Goal: Use online tool/utility: Utilize a website feature to perform a specific function

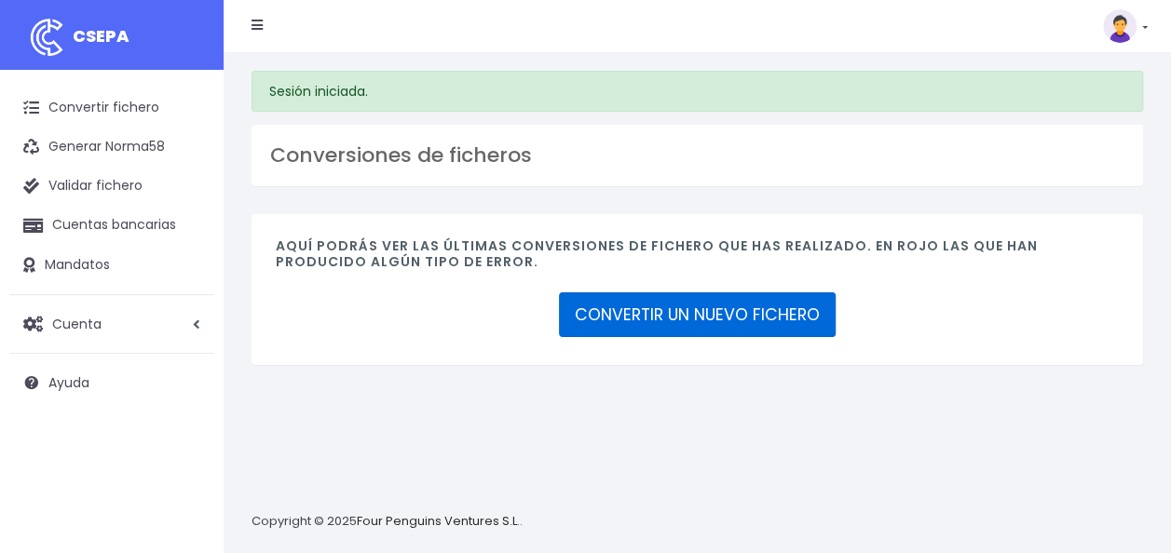
click at [643, 317] on link "CONVERTIR UN NUEVO FICHERO" at bounding box center [697, 314] width 277 height 45
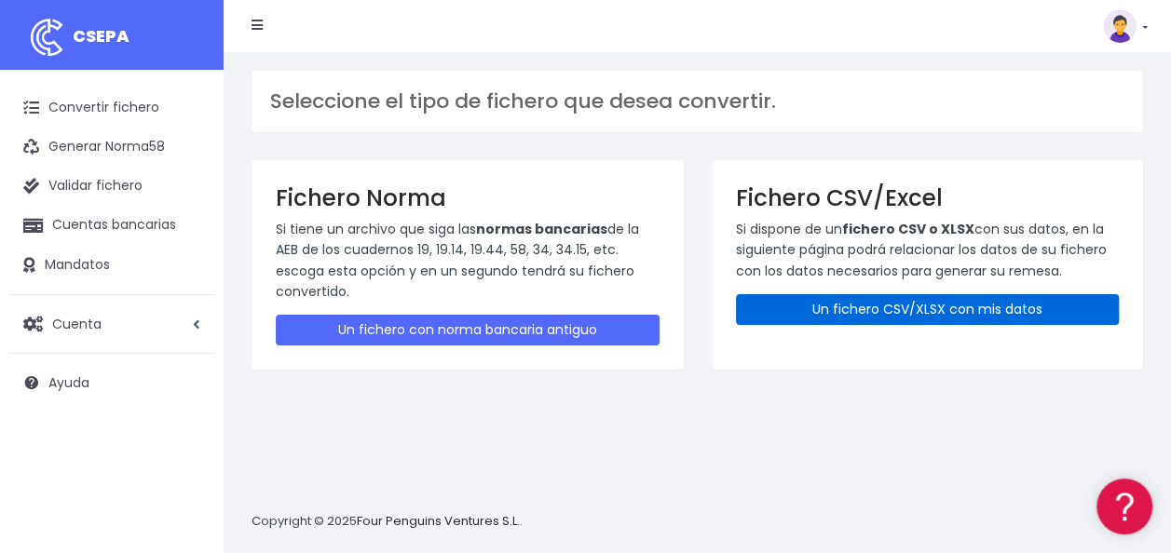
click at [888, 318] on link "Un fichero CSV/XLSX con mis datos" at bounding box center [928, 309] width 384 height 31
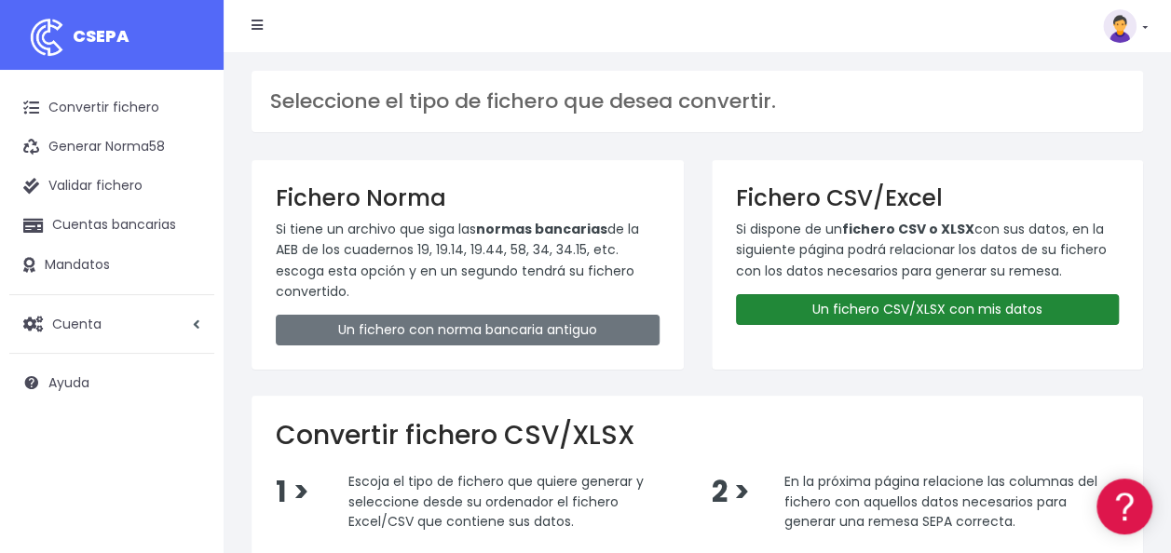
scroll to position [372, 0]
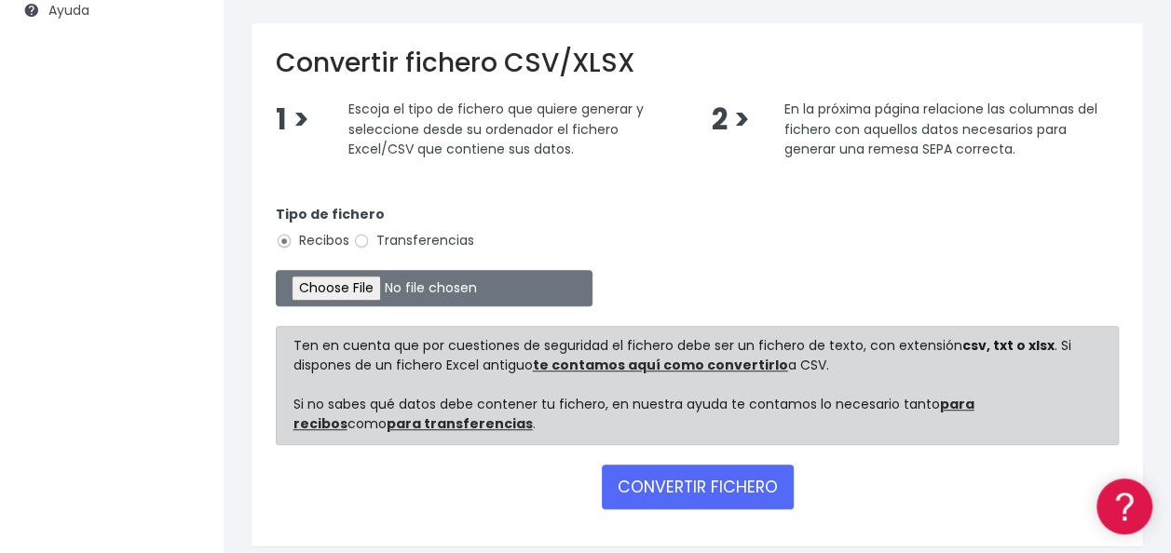
click at [401, 237] on label "Transferencias" at bounding box center [413, 241] width 121 height 20
click at [370, 237] on input "Transferencias" at bounding box center [361, 241] width 17 height 17
radio input "true"
click at [345, 285] on input "file" at bounding box center [434, 288] width 317 height 36
type input "C:\fakepath\0530 Transferencias varias Fondeo Cuenta Tarjeta Compensa (W2M).csv"
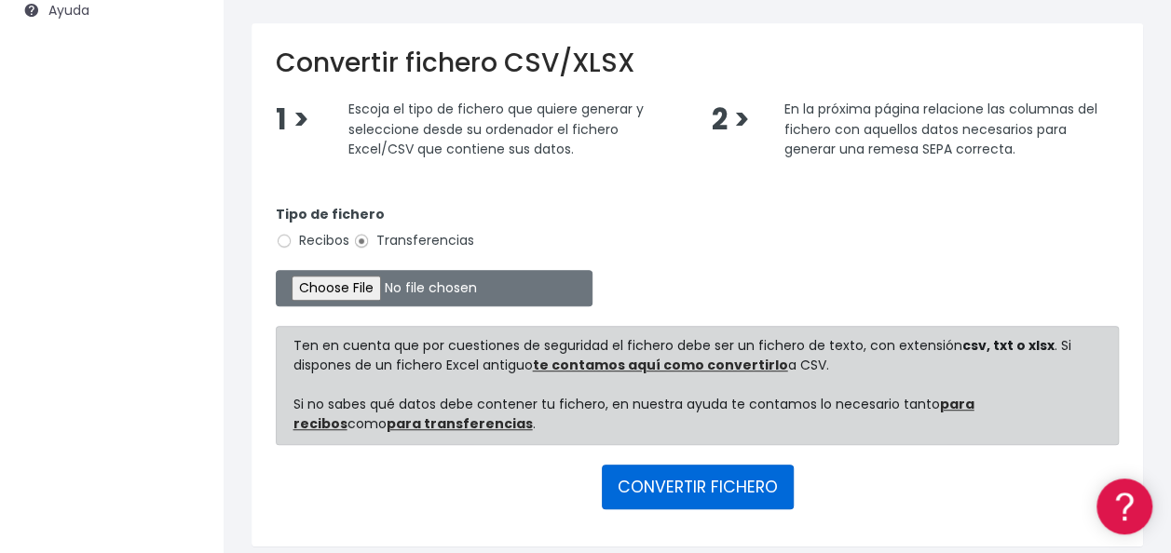
click at [721, 486] on button "CONVERTIR FICHERO" at bounding box center [698, 487] width 192 height 45
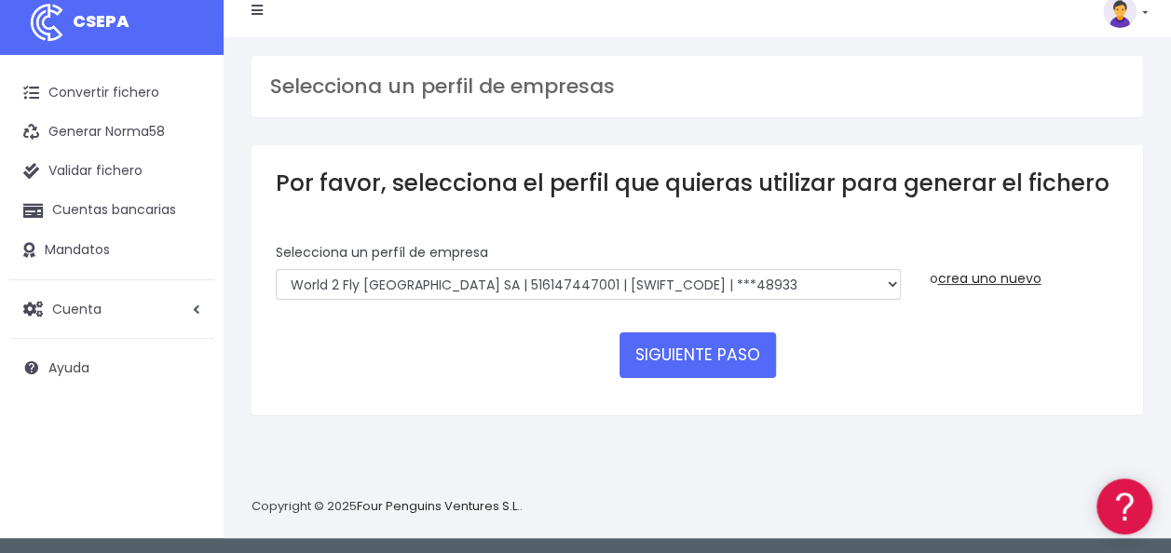
scroll to position [18, 0]
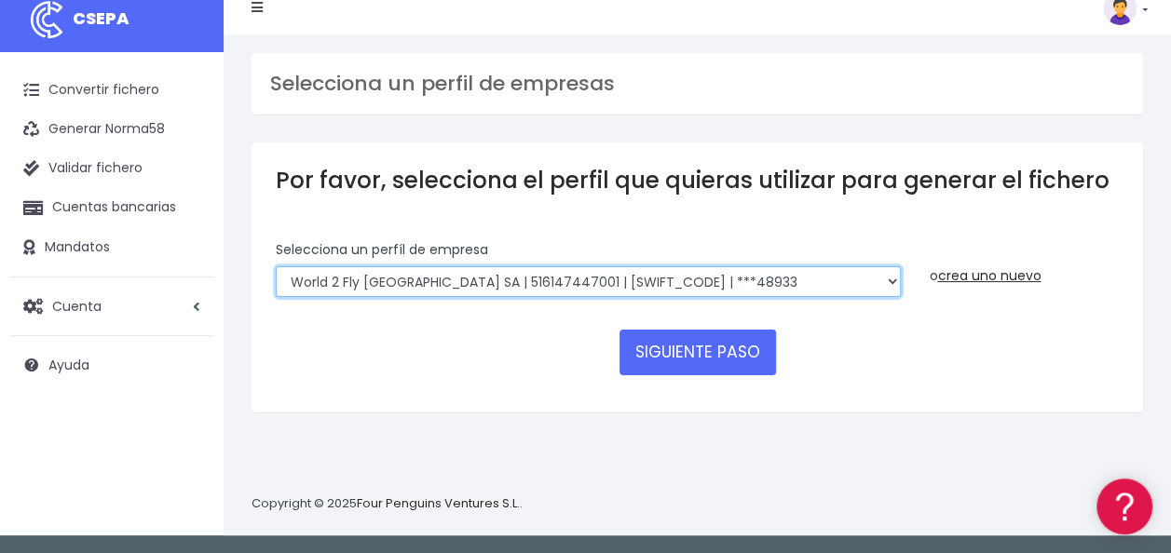
click at [421, 282] on select "World 2 Meet SLU | B62880992001 | BSABESBBXXX | ***97721 WORLD2MEET,S.L.U | B62…" at bounding box center [588, 282] width 625 height 32
select select "43"
click at [276, 266] on select "World 2 Meet SLU | B62880992001 | BSABESBBXXX | ***97721 WORLD2MEET,S.L.U | B62…" at bounding box center [588, 282] width 625 height 32
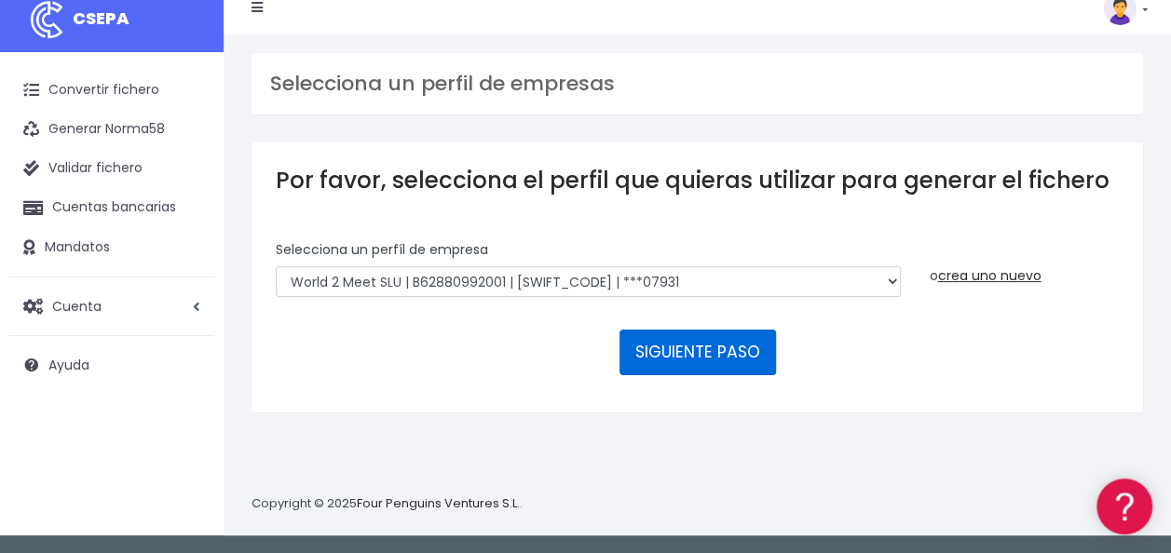
click at [699, 345] on button "SIGUIENTE PASO" at bounding box center [697, 352] width 156 height 45
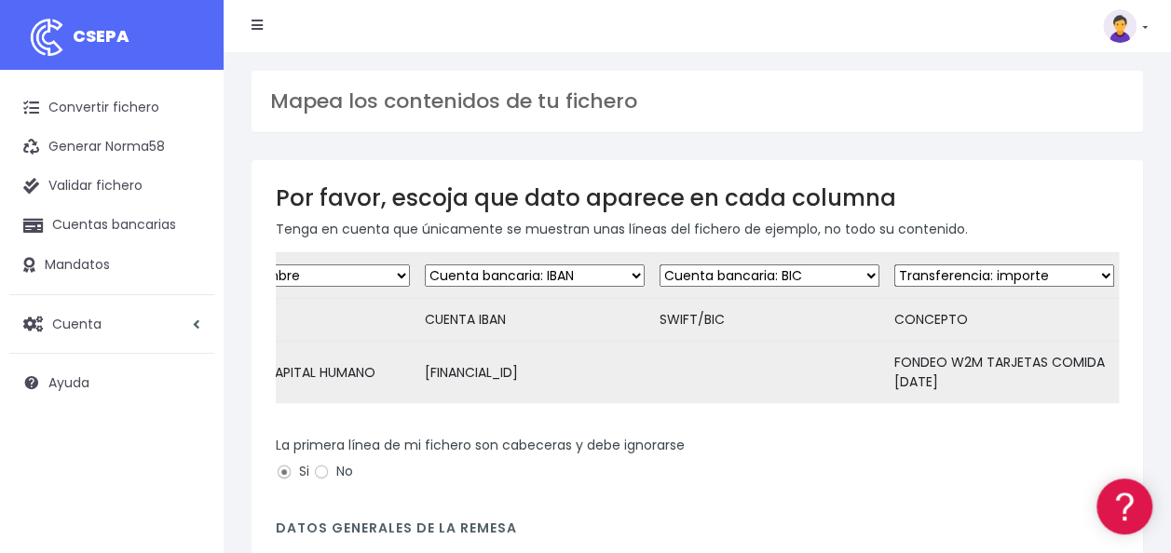
scroll to position [0, 283]
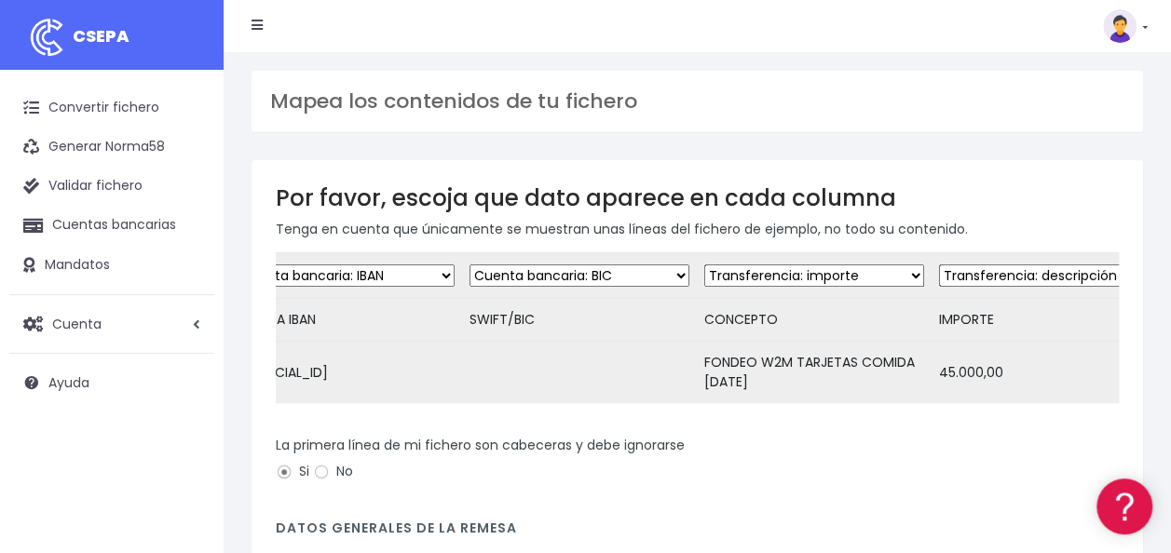
click at [605, 277] on select "Desechar campo Cliente: nombre Cliente: DNI Cliente: Email Cliente: referencia …" at bounding box center [579, 275] width 220 height 22
select select "dismiss"
click at [469, 264] on select "Desechar campo Cliente: nombre Cliente: DNI Cliente: Email Cliente: referencia …" at bounding box center [579, 275] width 220 height 22
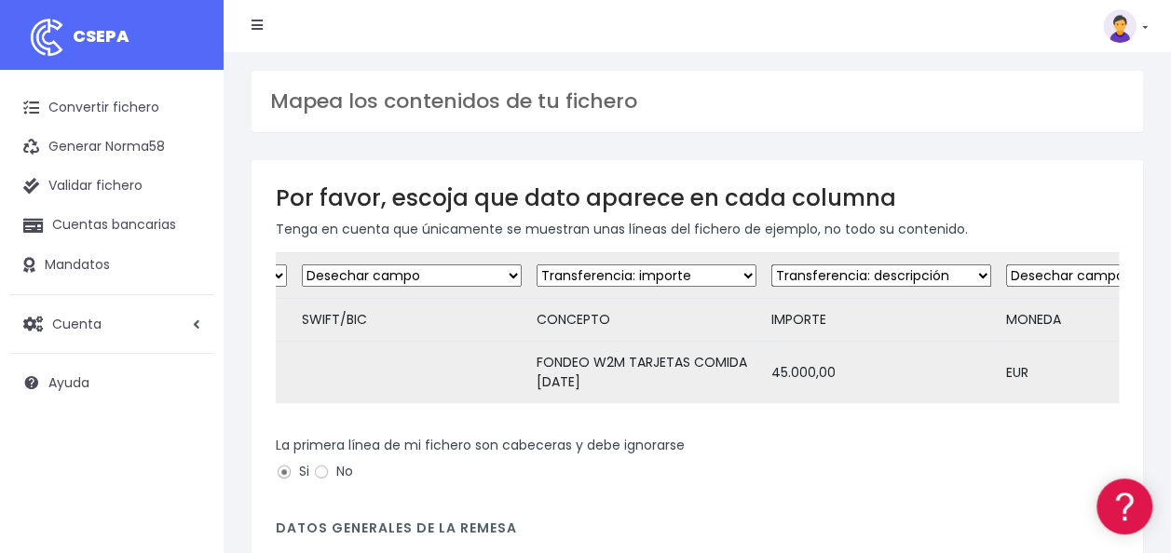
scroll to position [0, 480]
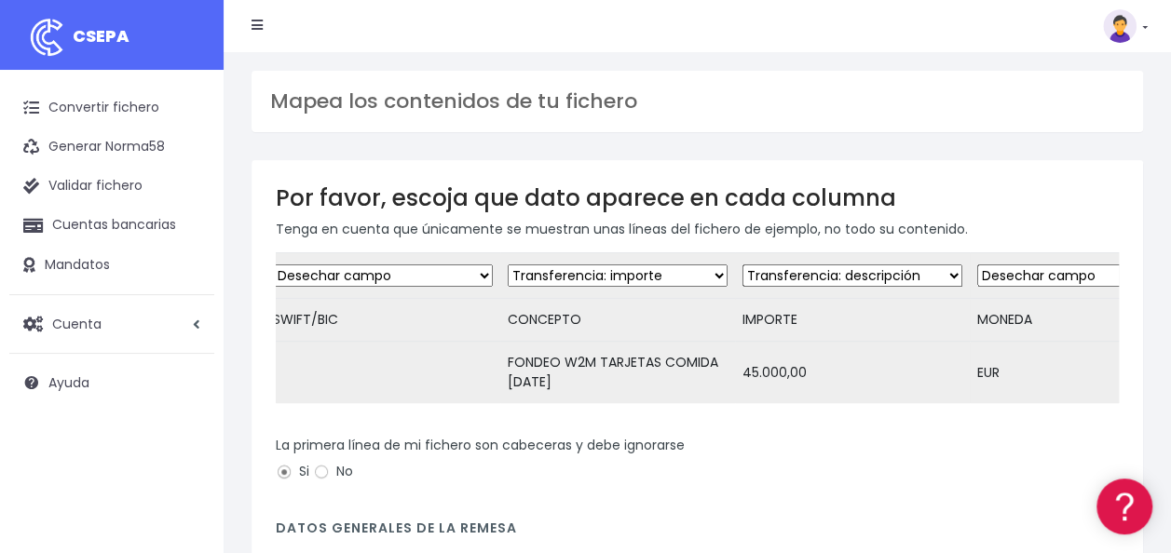
click at [632, 272] on select "Desechar campo Cliente: nombre Cliente: DNI Cliente: Email Cliente: referencia …" at bounding box center [618, 275] width 220 height 22
select select "description"
click at [508, 264] on select "Desechar campo Cliente: nombre Cliente: DNI Cliente: Email Cliente: referencia …" at bounding box center [618, 275] width 220 height 22
click at [862, 276] on select "Desechar campo Cliente: nombre Cliente: DNI Cliente: Email Cliente: referencia …" at bounding box center [852, 275] width 220 height 22
select select "amount"
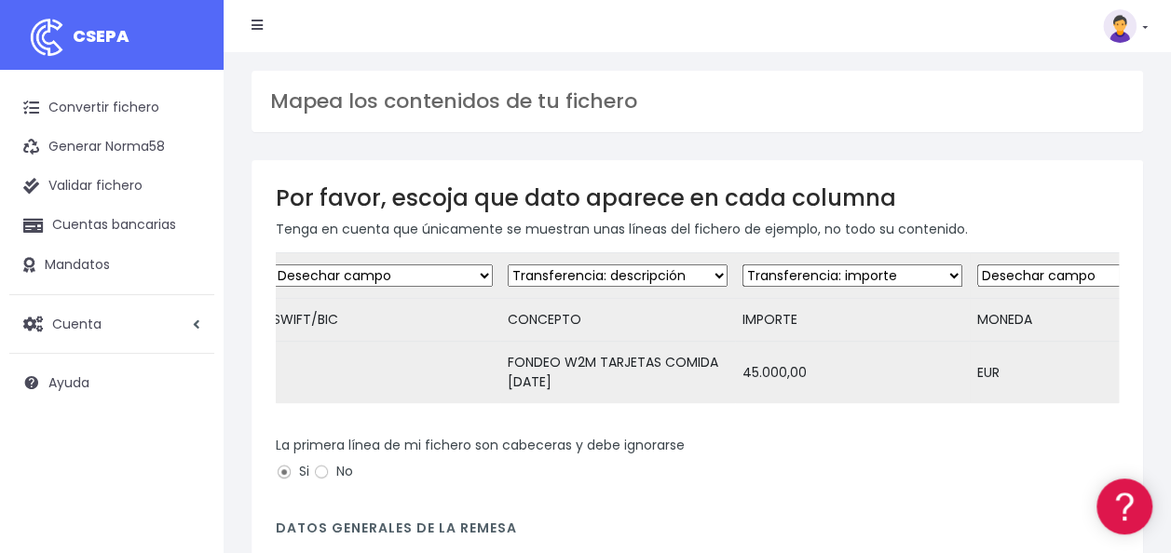
click at [742, 264] on select "Desechar campo Cliente: nombre Cliente: DNI Cliente: Email Cliente: referencia …" at bounding box center [852, 275] width 220 height 22
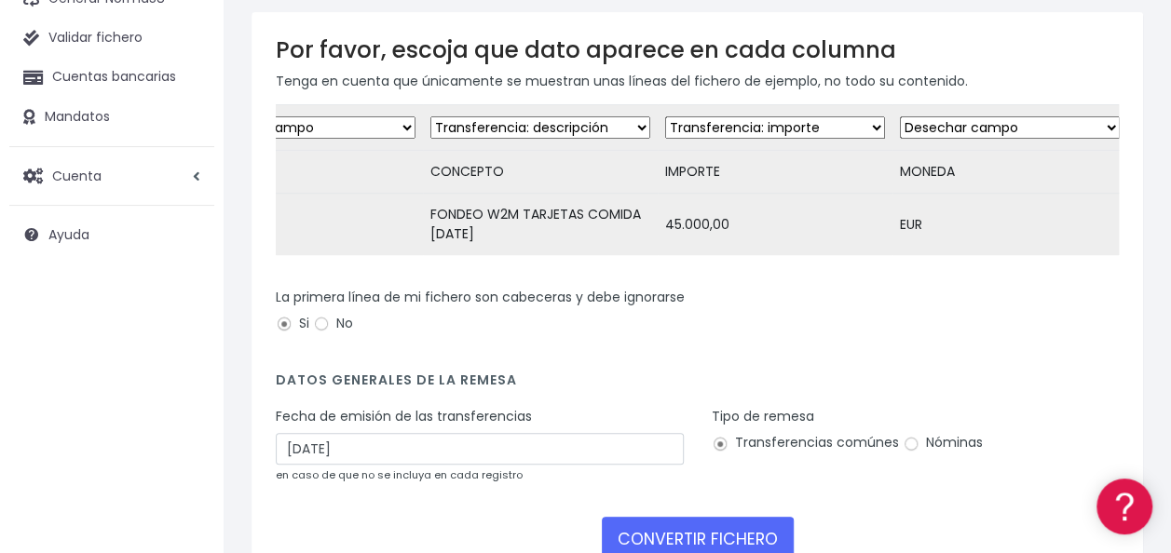
scroll to position [279, 0]
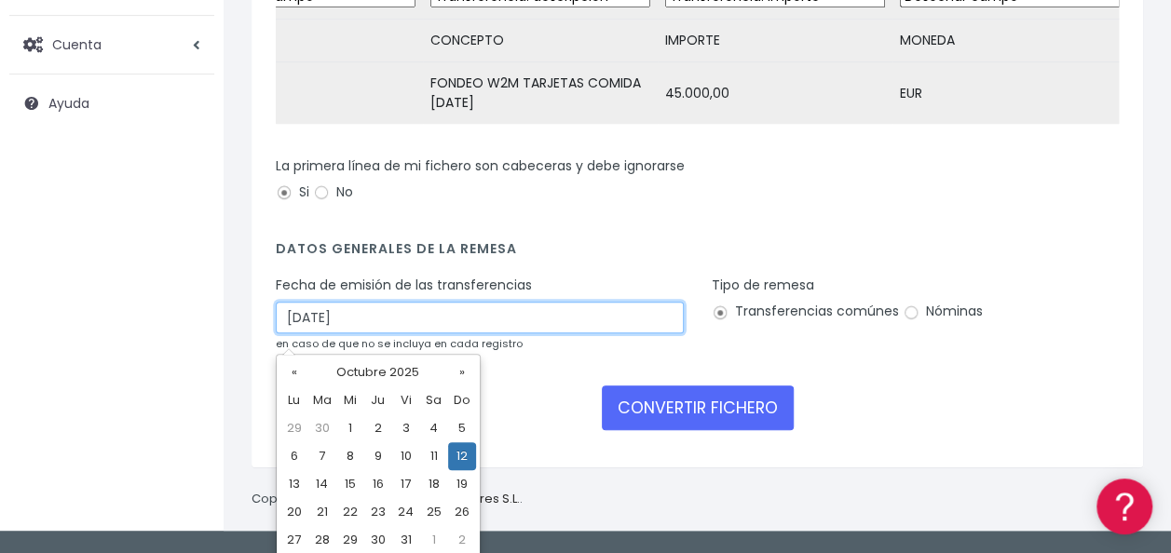
click at [357, 333] on input "12/10/2025" at bounding box center [480, 318] width 408 height 32
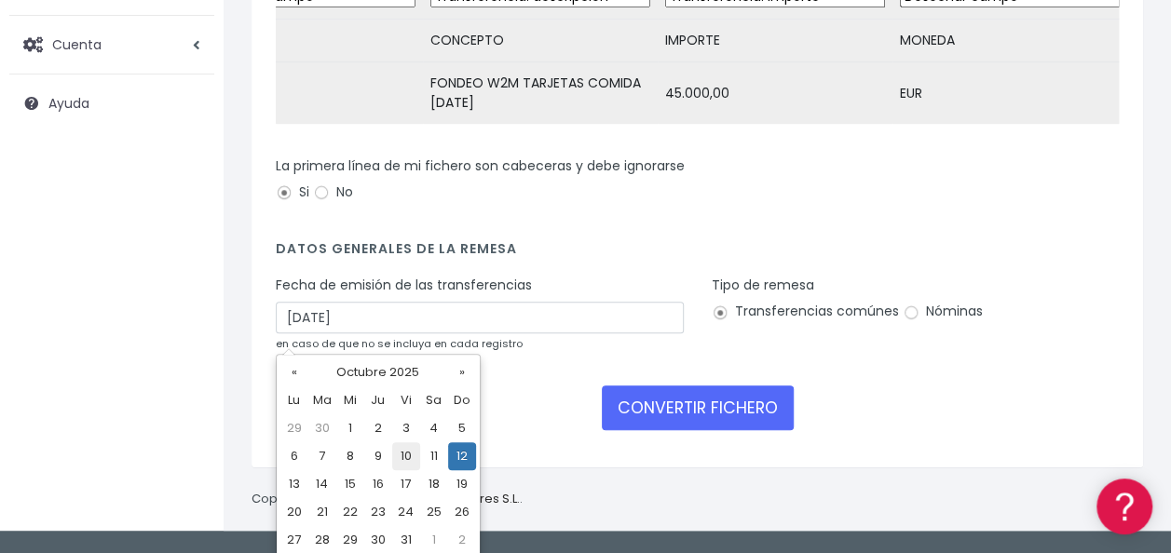
click at [398, 458] on td "10" at bounding box center [406, 456] width 28 height 28
type input "10/10/2025"
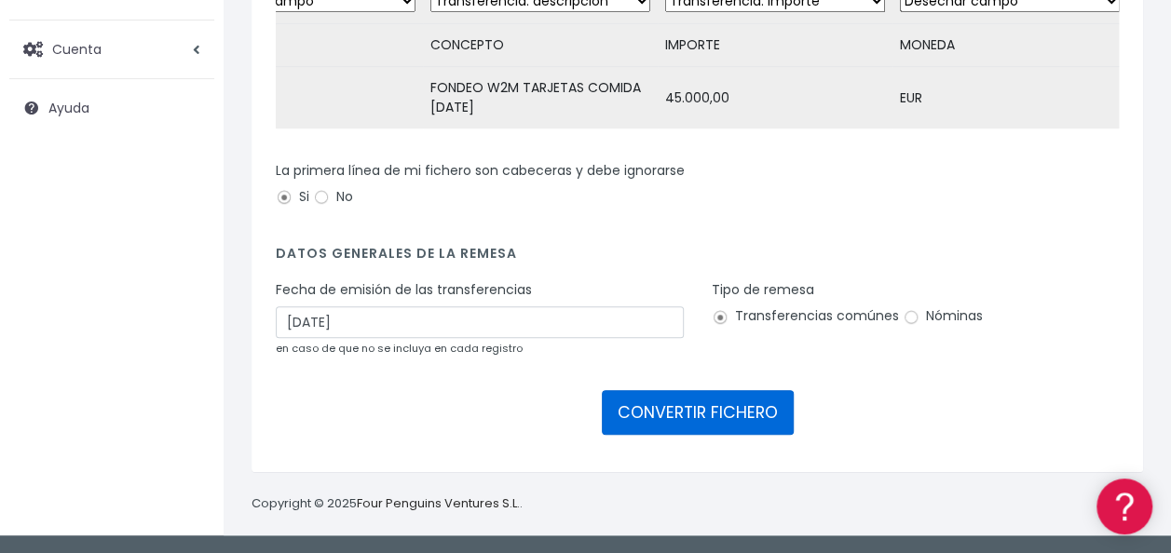
click at [725, 428] on button "CONVERTIR FICHERO" at bounding box center [698, 412] width 192 height 45
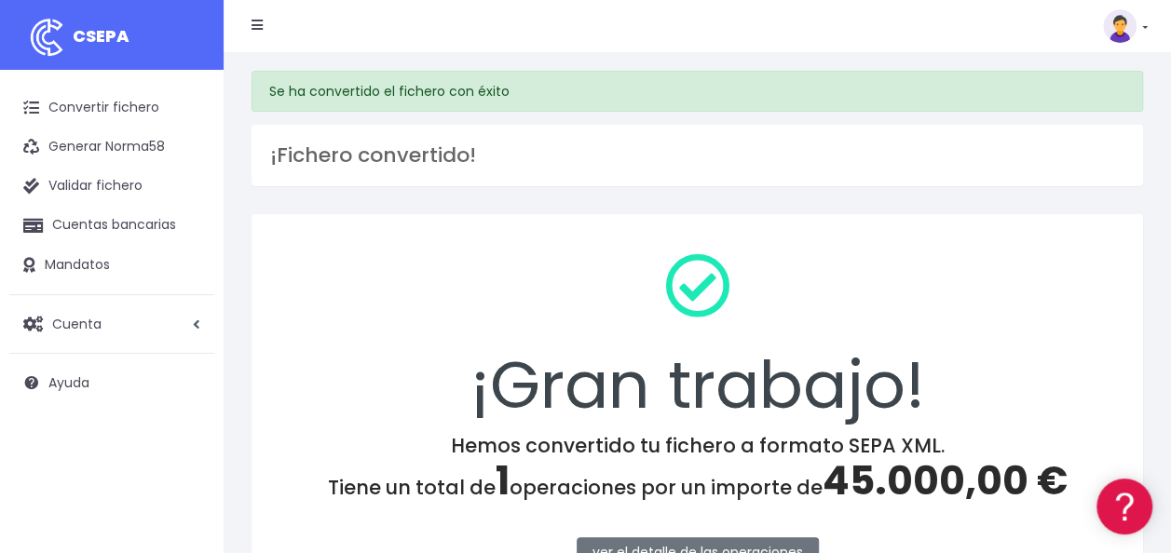
scroll to position [334, 0]
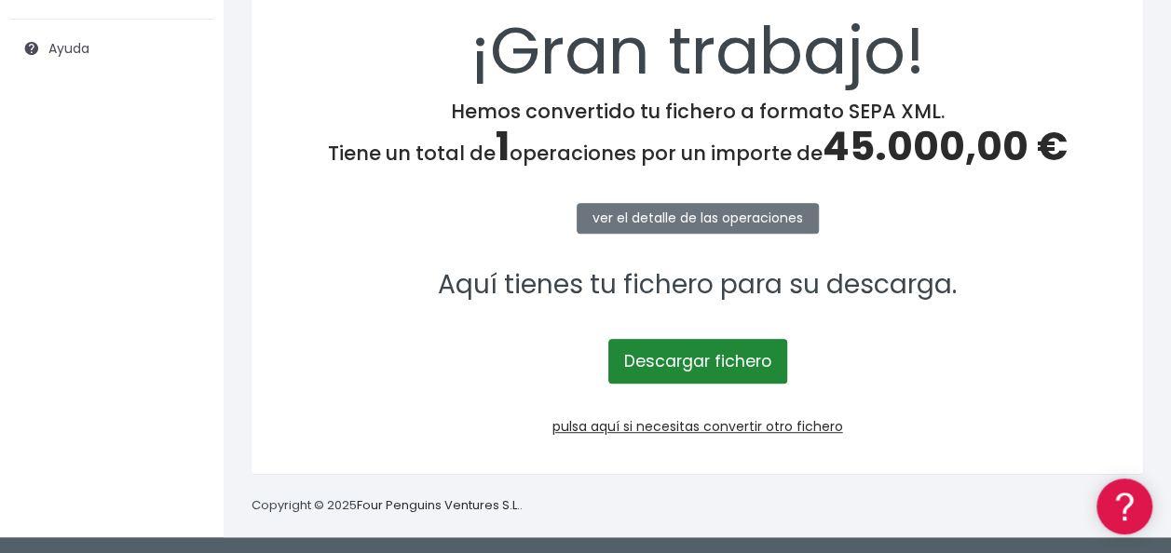
click at [695, 363] on link "Descargar fichero" at bounding box center [697, 361] width 179 height 45
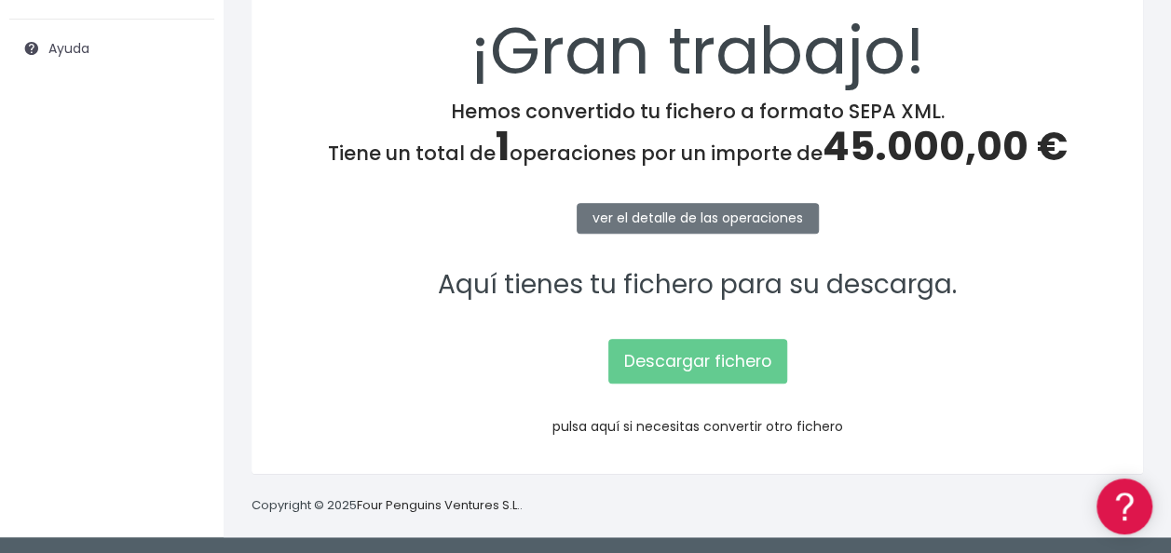
click at [757, 426] on link "pulsa aquí si necesitas convertir otro fichero" at bounding box center [697, 426] width 291 height 19
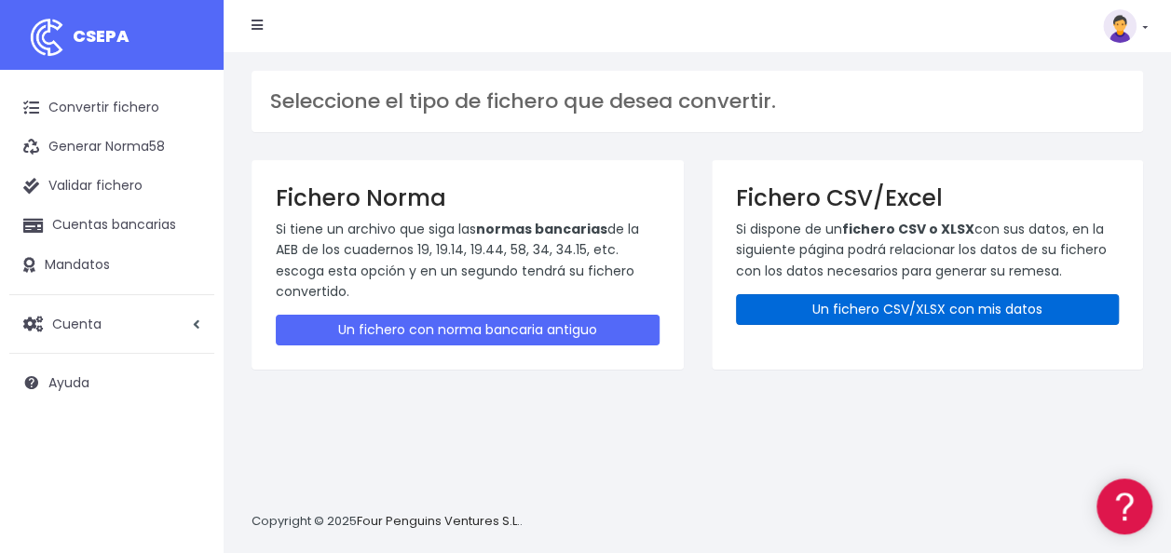
click at [908, 304] on link "Un fichero CSV/XLSX con mis datos" at bounding box center [928, 309] width 384 height 31
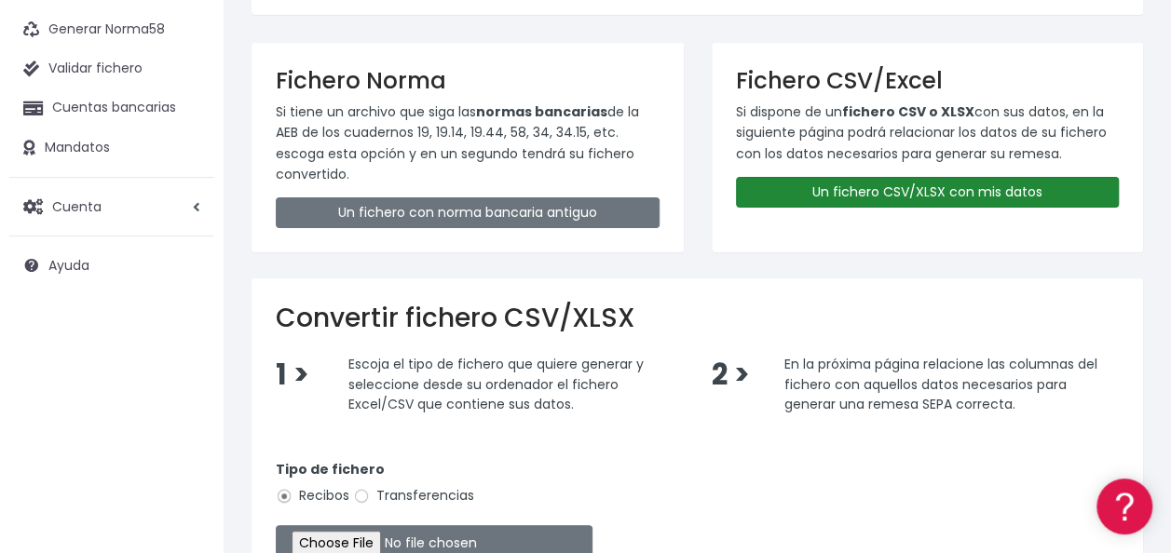
scroll to position [279, 0]
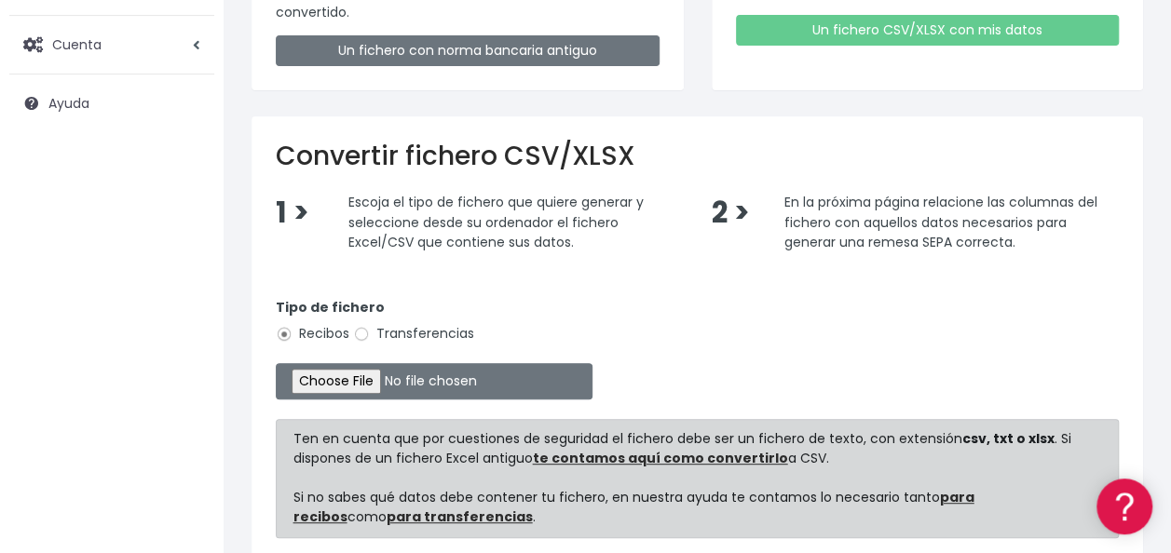
click at [423, 333] on label "Transferencias" at bounding box center [413, 334] width 121 height 20
click at [370, 333] on input "Transferencias" at bounding box center [361, 334] width 17 height 17
radio input "true"
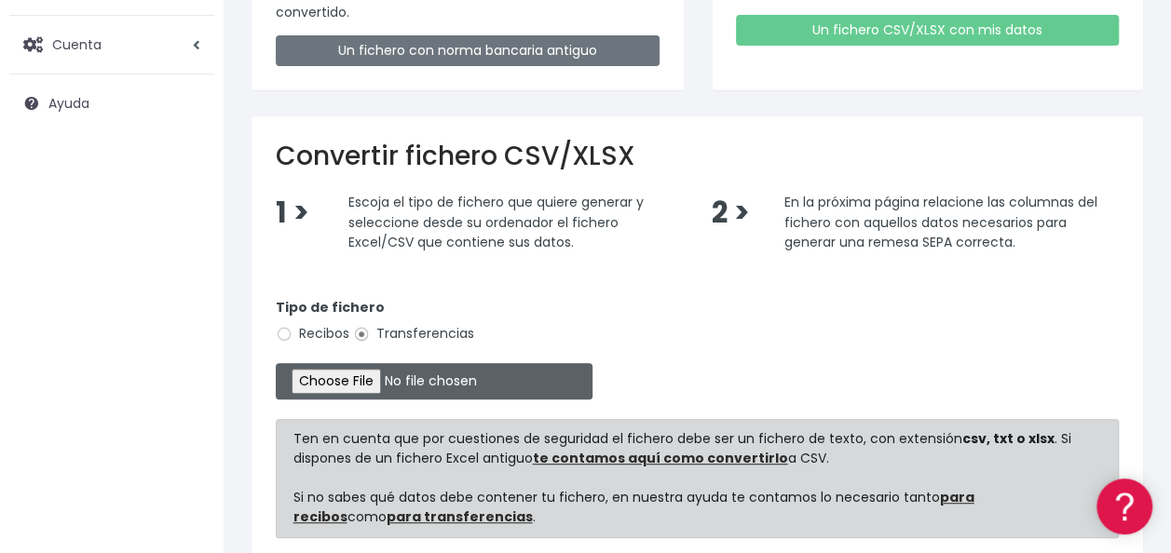
click at [369, 371] on input "file" at bounding box center [434, 381] width 317 height 36
type input "C:\fakepath\101025_0554_Liquidaciones gastos efectivo_SAP.xlsx"
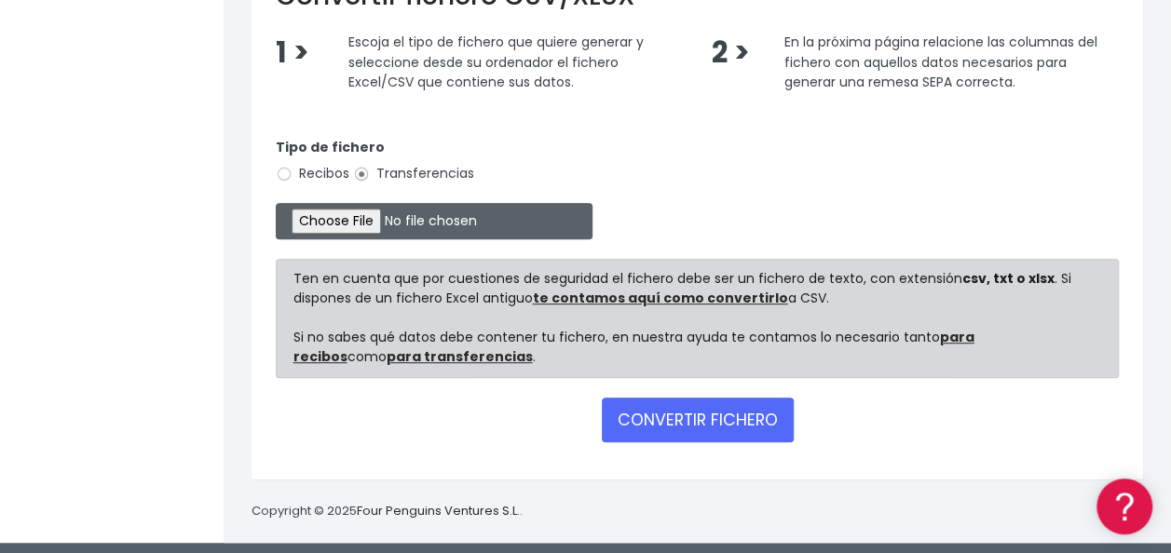
scroll to position [444, 0]
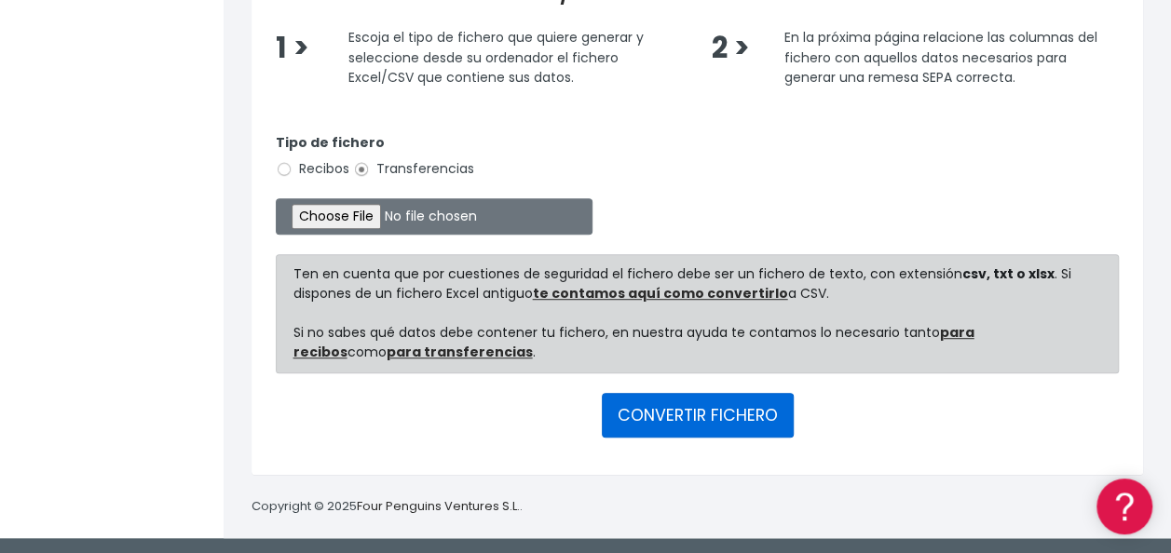
click at [690, 422] on button "CONVERTIR FICHERO" at bounding box center [698, 415] width 192 height 45
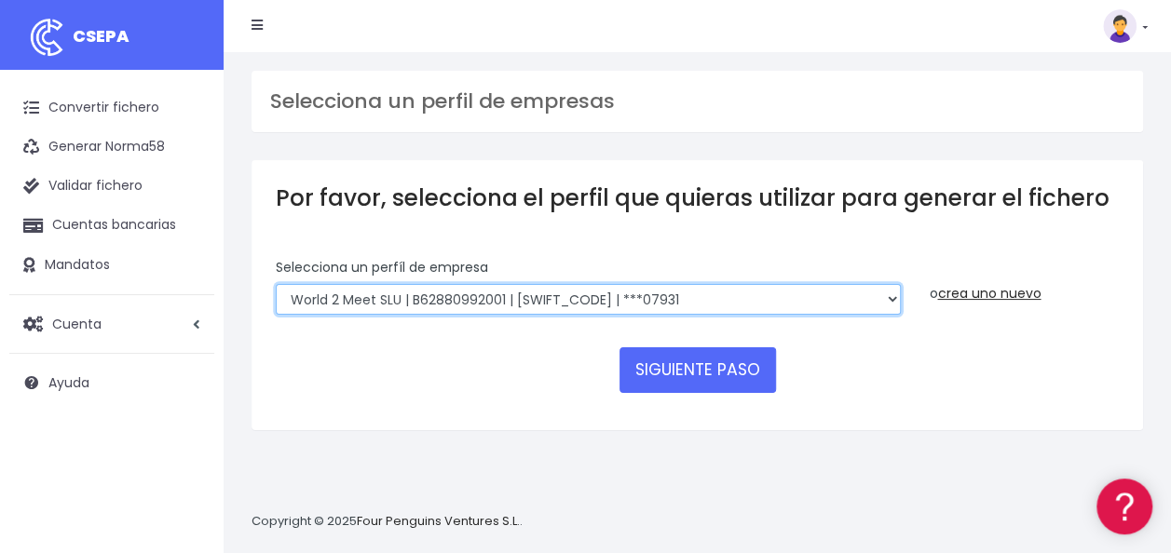
click at [384, 299] on select "World 2 Meet SLU | B62880992001 | BSABESBBXXX | ***97721 WORLD2MEET,S.L.U | B62…" at bounding box center [588, 300] width 625 height 32
select select "1750"
click at [276, 284] on select "World 2 Meet SLU | B62880992001 | BSABESBBXXX | ***97721 WORLD2MEET,S.L.U | B62…" at bounding box center [588, 300] width 625 height 32
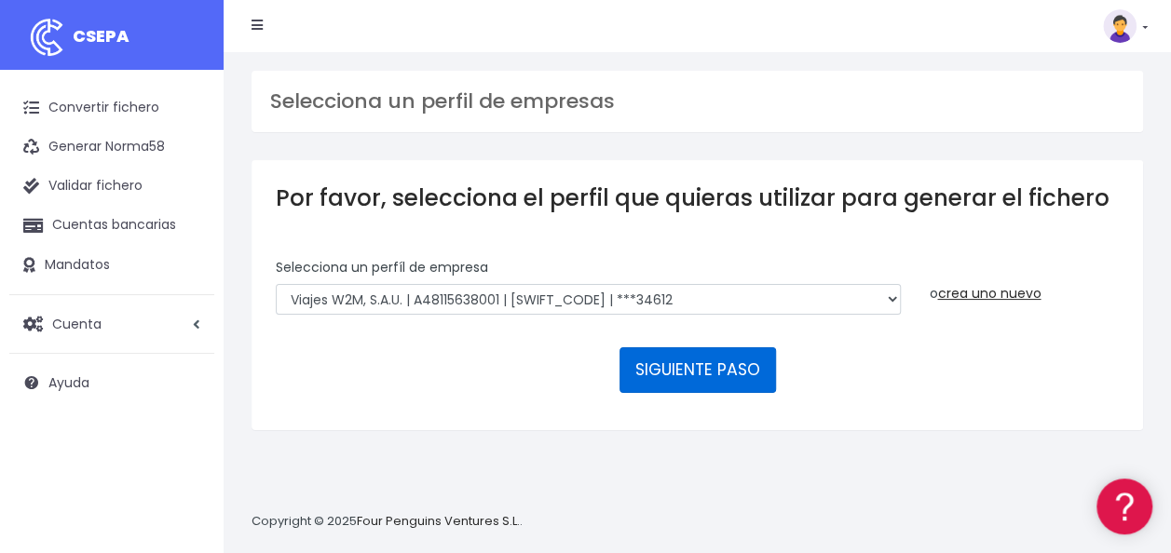
click at [685, 369] on button "SIGUIENTE PASO" at bounding box center [697, 369] width 156 height 45
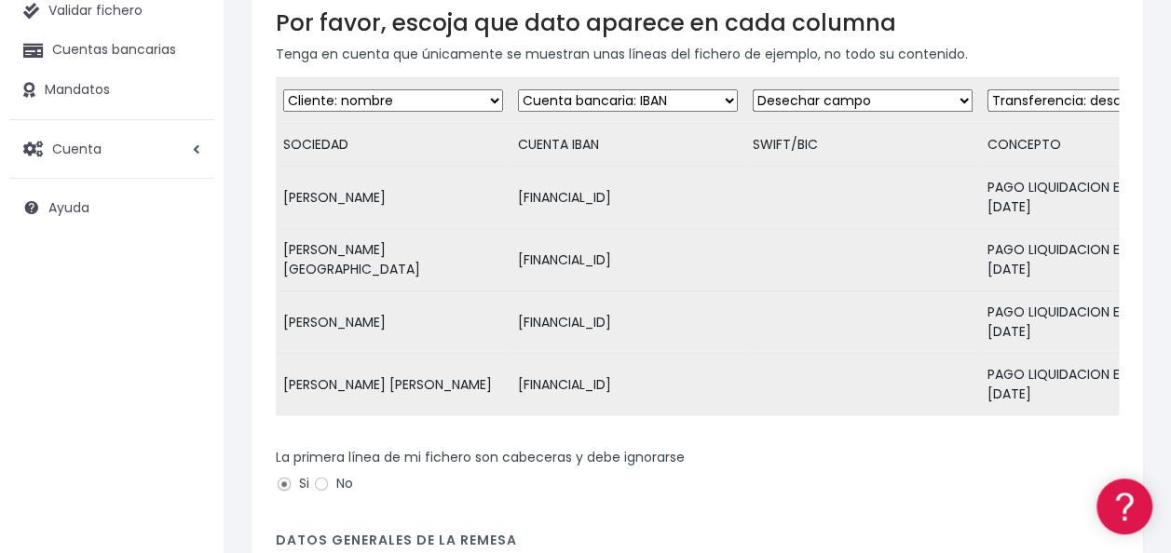
scroll to position [186, 0]
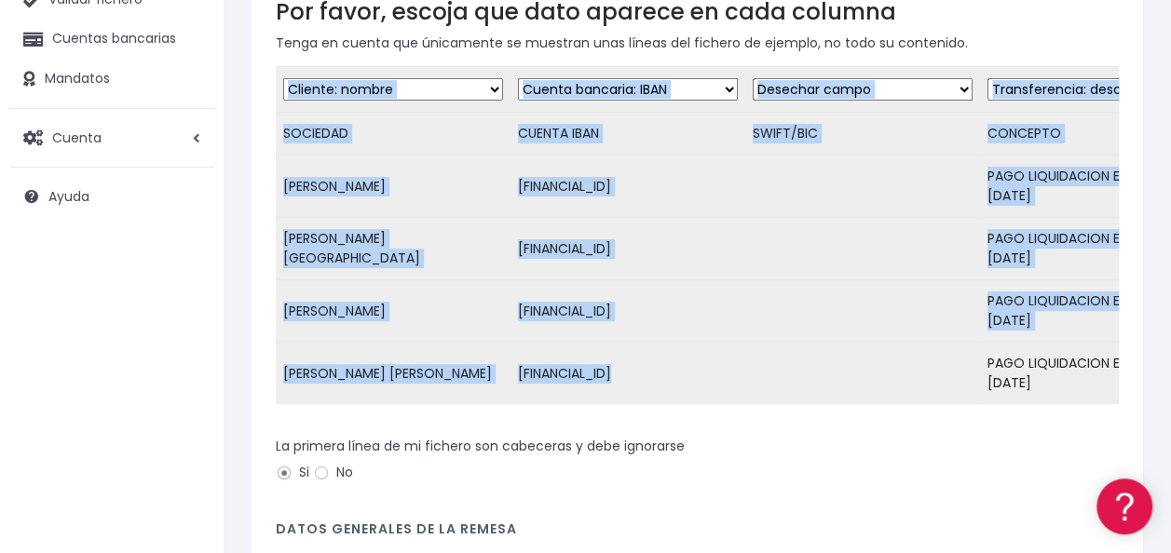
drag, startPoint x: 723, startPoint y: 409, endPoint x: 790, endPoint y: 393, distance: 68.9
click at [790, 393] on div "Desechar campo Cliente: nombre Cliente: DNI Cliente: Email Cliente: referencia …" at bounding box center [697, 241] width 843 height 351
drag, startPoint x: 790, startPoint y: 393, endPoint x: 747, endPoint y: 369, distance: 49.2
click at [767, 329] on td at bounding box center [862, 311] width 235 height 62
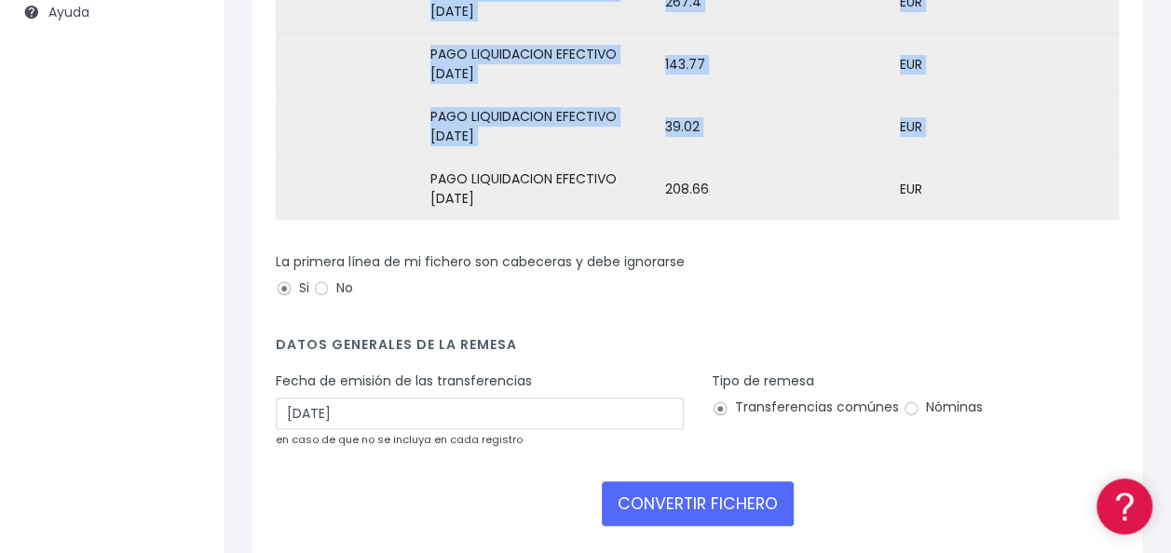
scroll to position [372, 0]
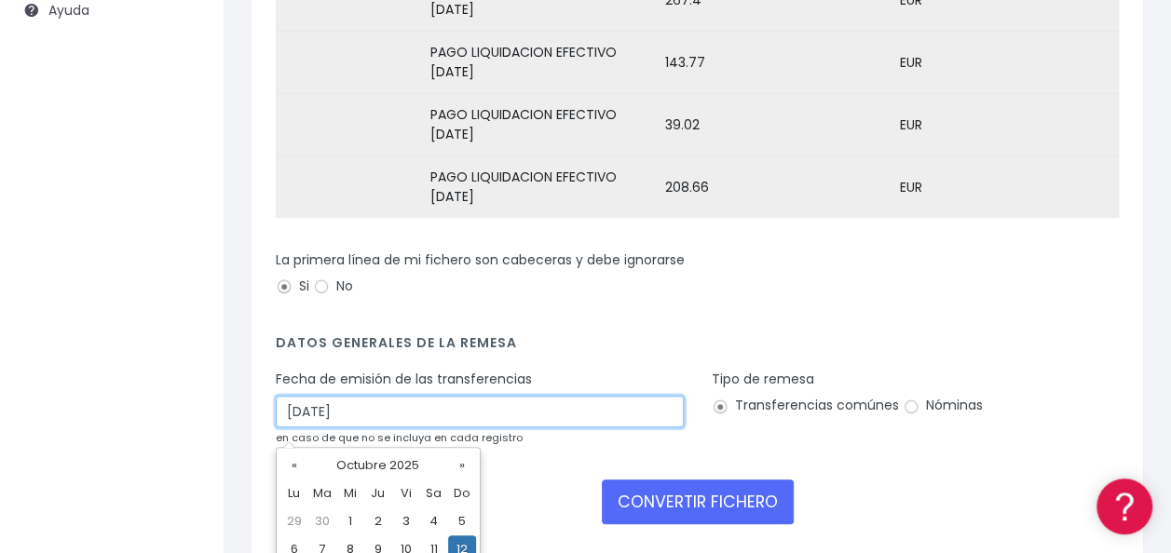
click at [407, 426] on input "[DATE]" at bounding box center [480, 412] width 408 height 32
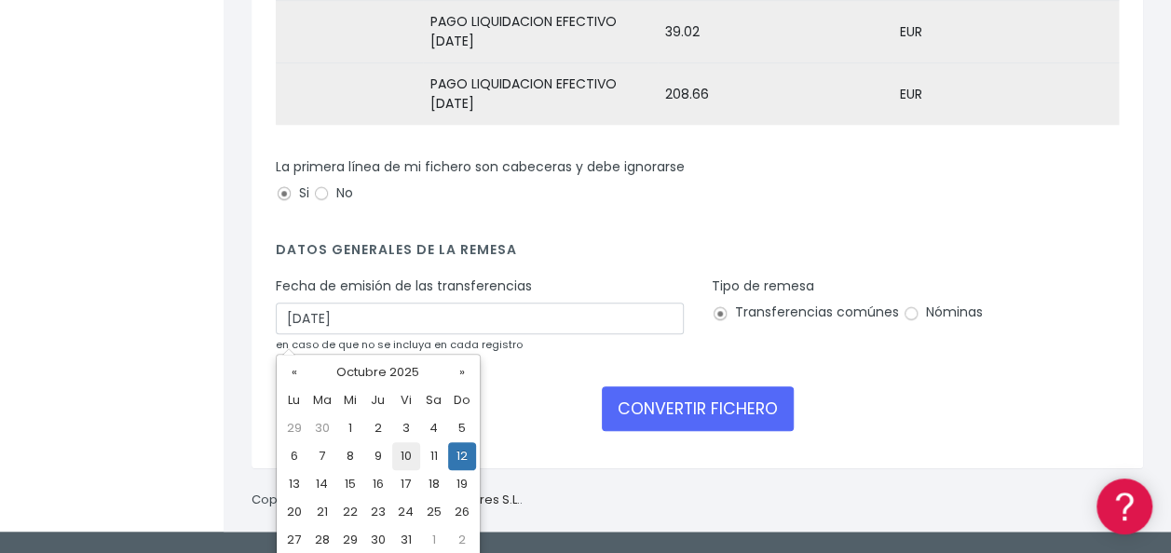
scroll to position [471, 0]
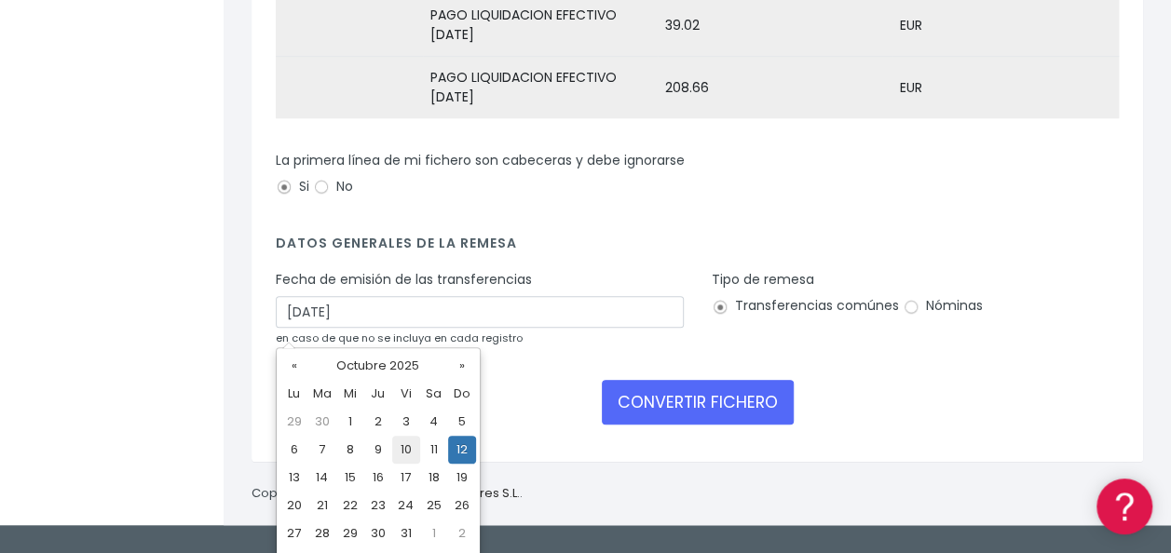
click at [411, 455] on td "10" at bounding box center [406, 450] width 28 height 28
type input "10/10/2025"
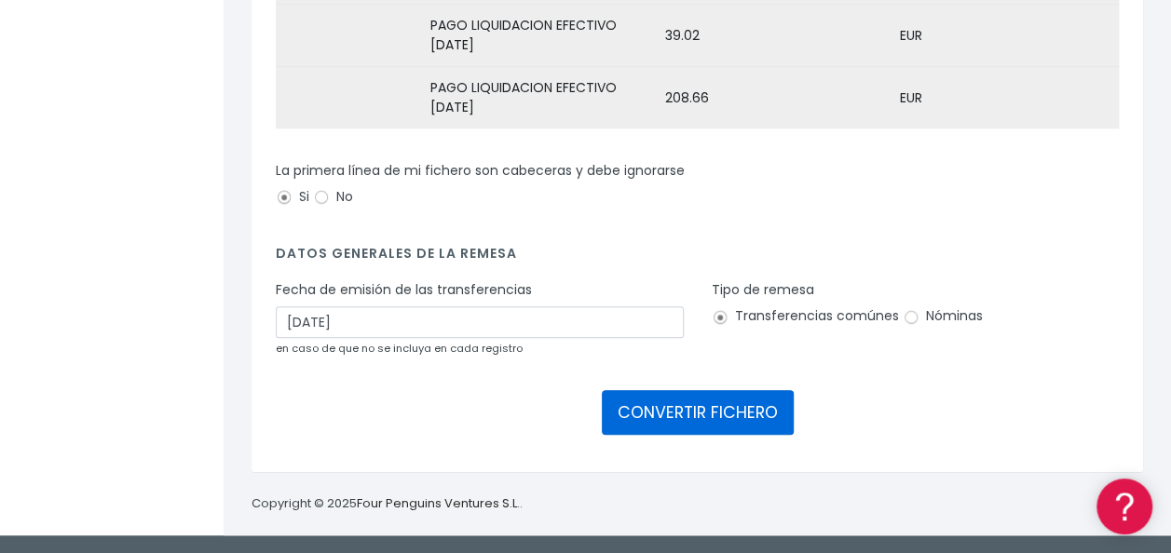
click at [708, 417] on button "CONVERTIR FICHERO" at bounding box center [698, 412] width 192 height 45
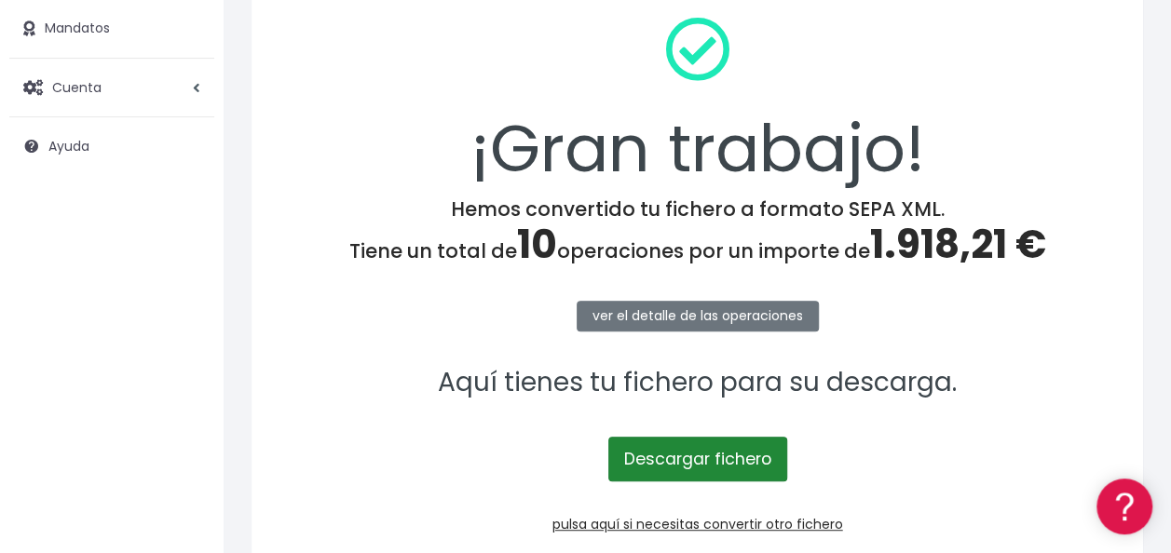
scroll to position [279, 0]
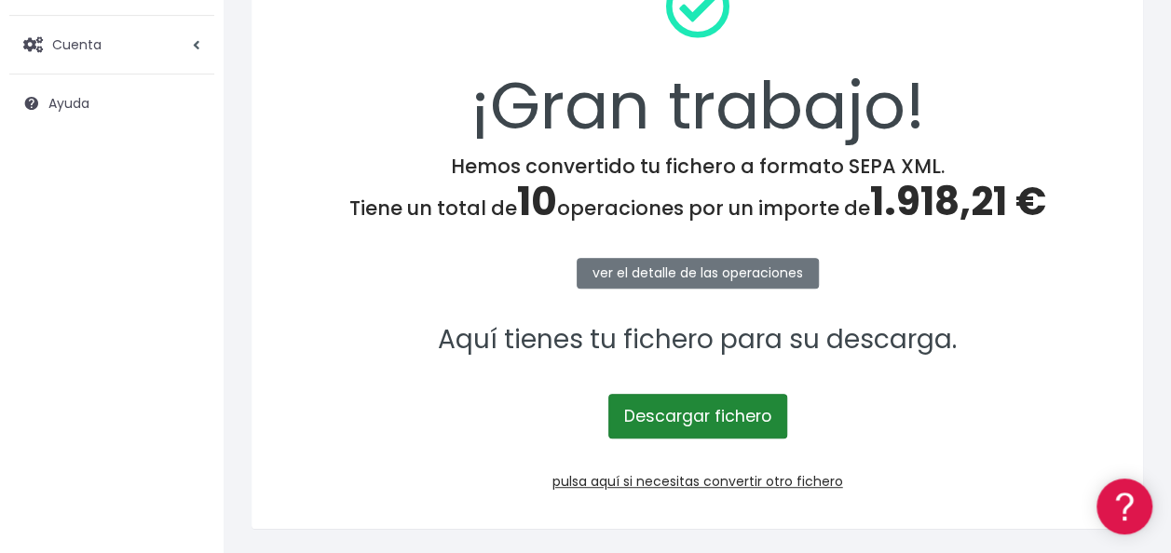
click at [719, 417] on link "Descargar fichero" at bounding box center [697, 416] width 179 height 45
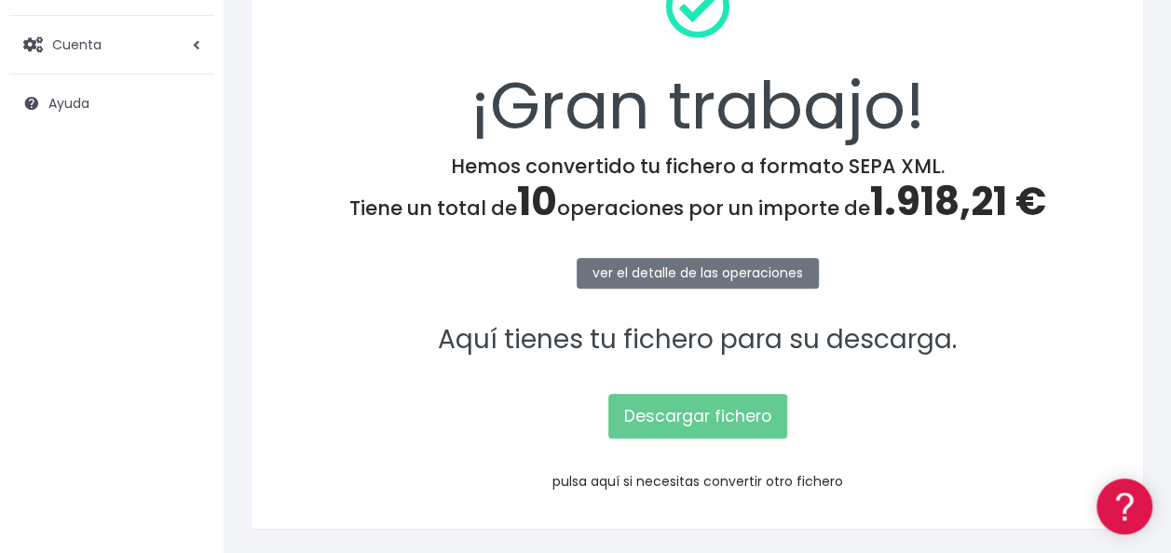
click at [751, 477] on link "pulsa aquí si necesitas convertir otro fichero" at bounding box center [697, 481] width 291 height 19
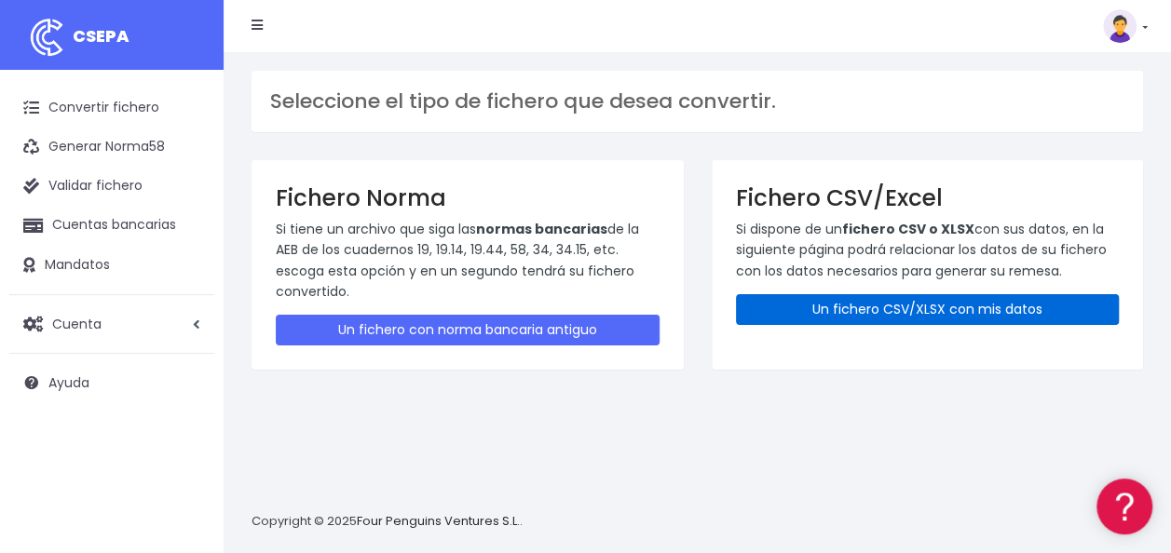
click at [905, 320] on link "Un fichero CSV/XLSX con mis datos" at bounding box center [928, 309] width 384 height 31
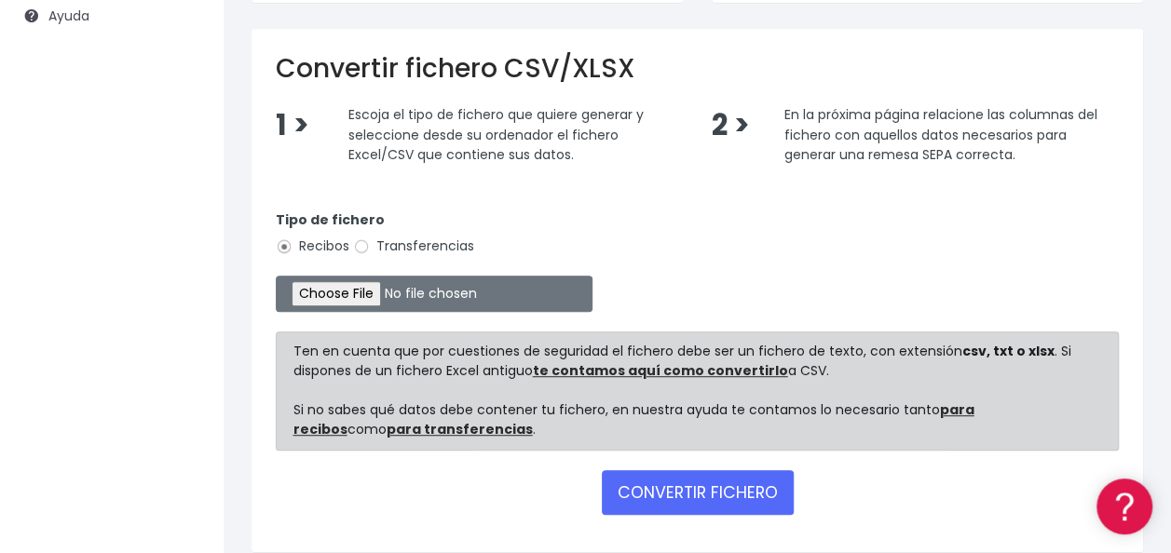
scroll to position [372, 0]
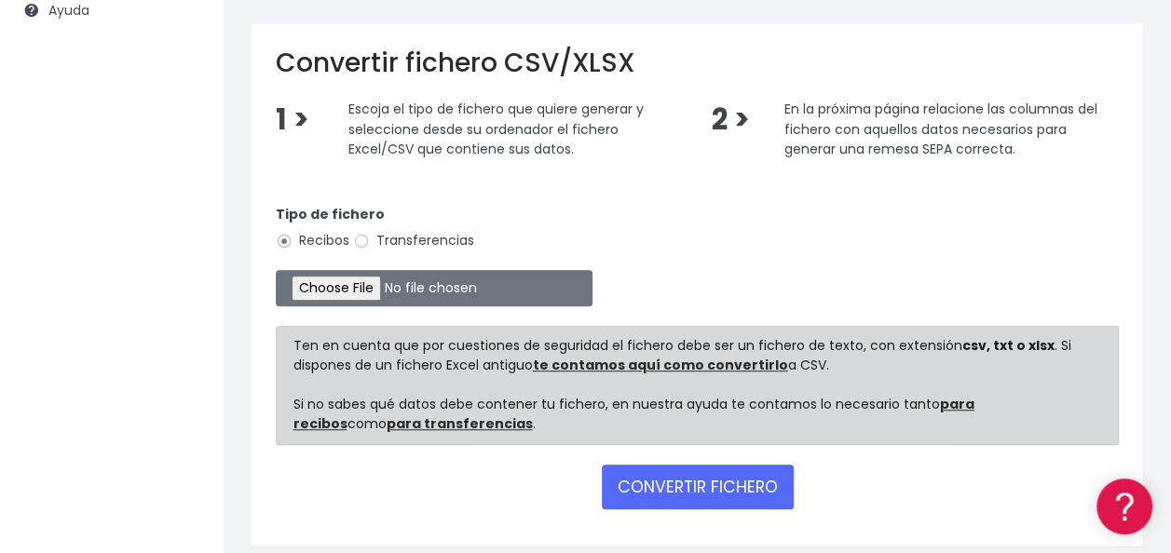
click at [413, 238] on label "Transferencias" at bounding box center [413, 241] width 121 height 20
click at [370, 238] on input "Transferencias" at bounding box center [361, 241] width 17 height 17
radio input "true"
click at [371, 289] on input "file" at bounding box center [434, 288] width 317 height 36
type input "C:\fakepath\101025_0553_Liquidaciones gastos efectivo_SAP.xlsx"
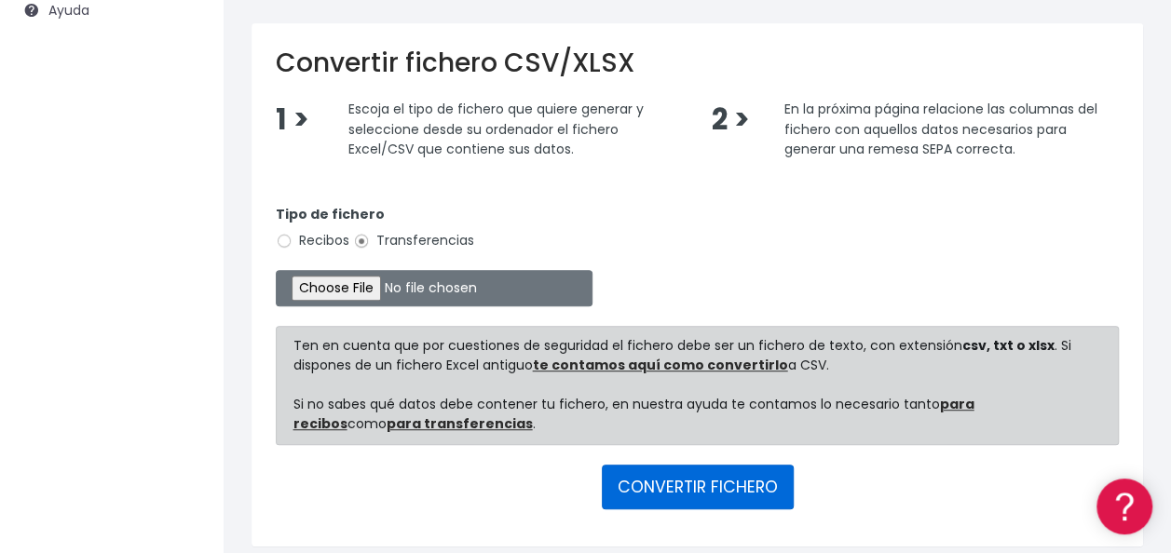
click at [650, 482] on button "CONVERTIR FICHERO" at bounding box center [698, 487] width 192 height 45
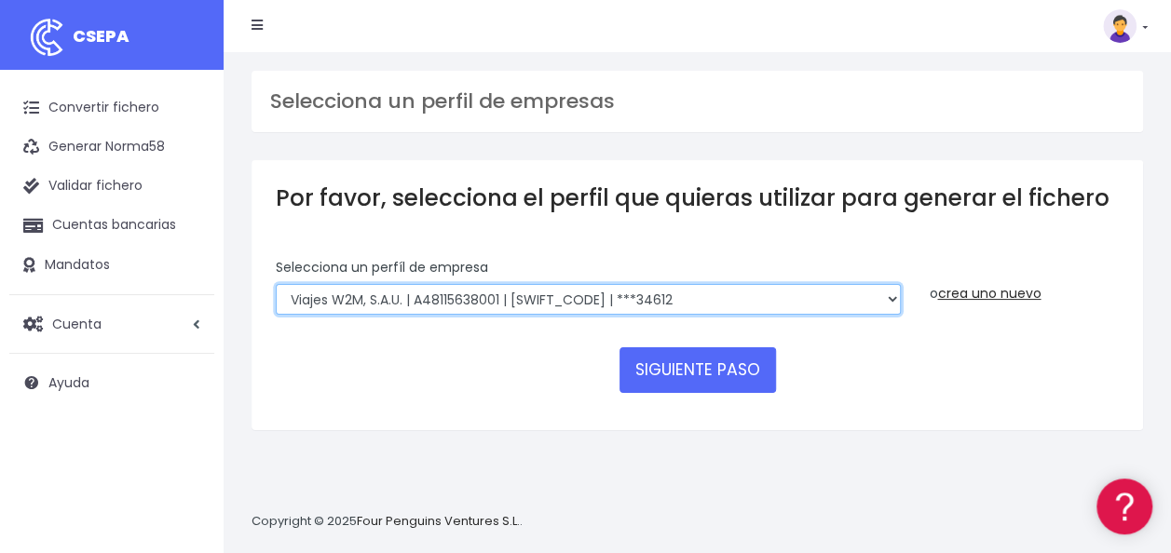
click at [447, 295] on select "World 2 Meet SLU | B62880992001 | [SWIFT_CODE] | ***97721 WORLD2MEET,S.L.U | B6…" at bounding box center [588, 300] width 625 height 32
select select "1725"
click at [276, 284] on select "World 2 Meet SLU | B62880992001 | [SWIFT_CODE] | ***97721 WORLD2MEET,S.L.U | B6…" at bounding box center [588, 300] width 625 height 32
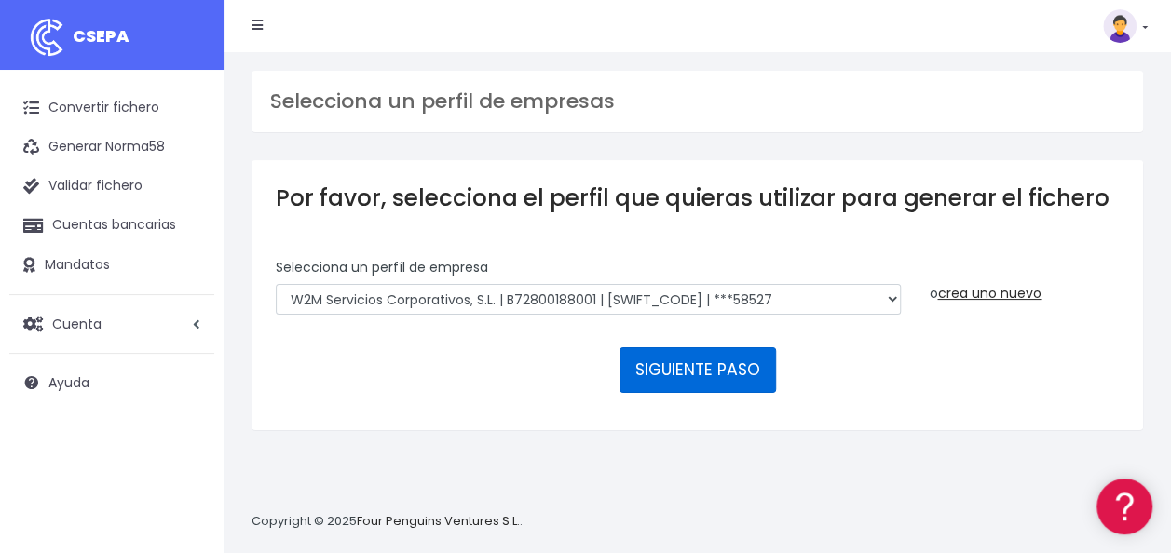
click at [654, 365] on button "SIGUIENTE PASO" at bounding box center [697, 369] width 156 height 45
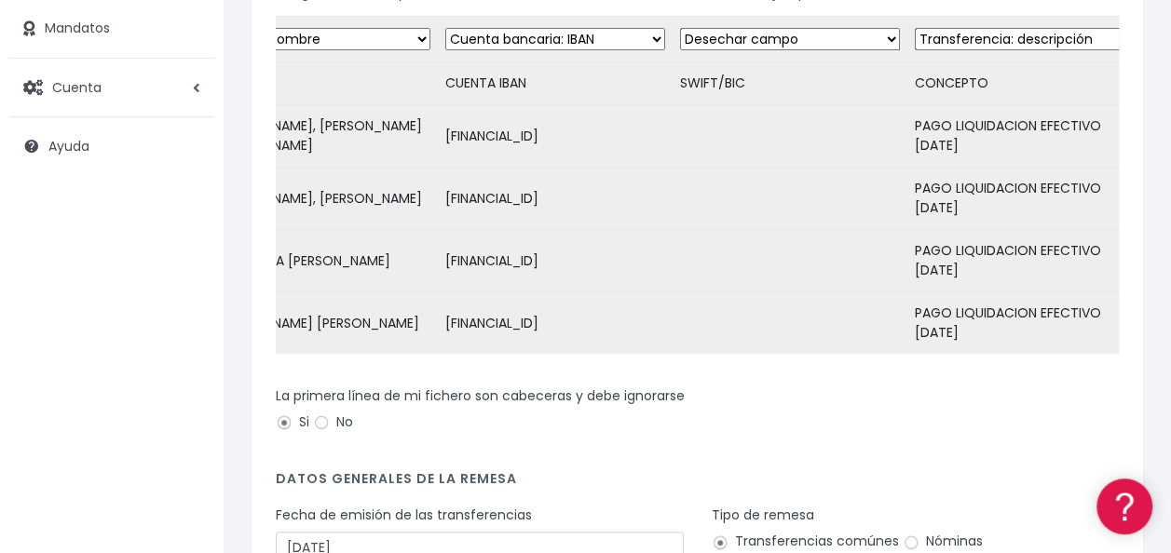
scroll to position [466, 0]
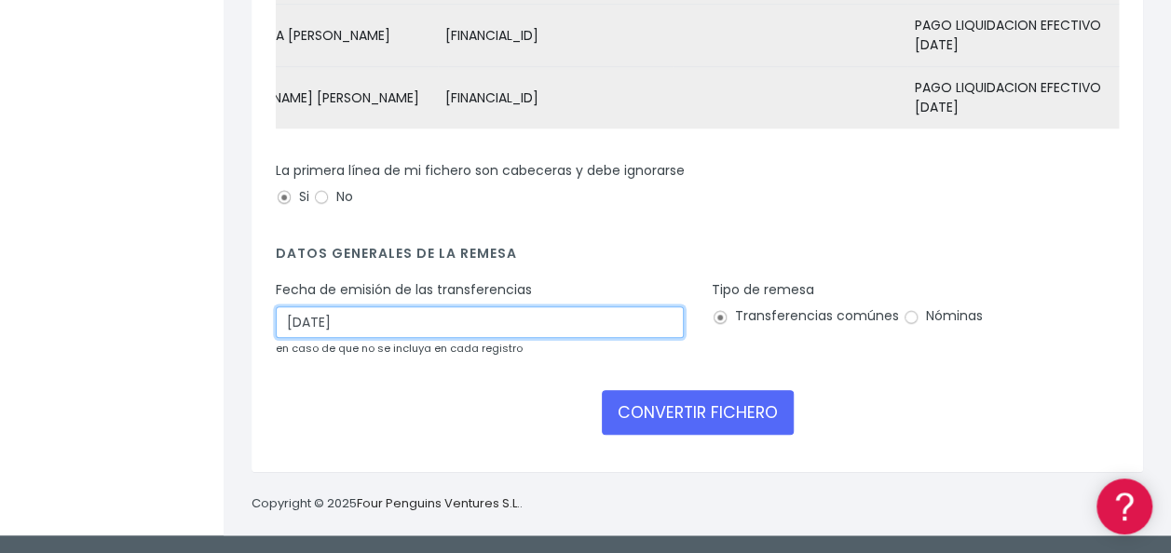
click at [328, 325] on input "12/10/2025" at bounding box center [480, 322] width 408 height 32
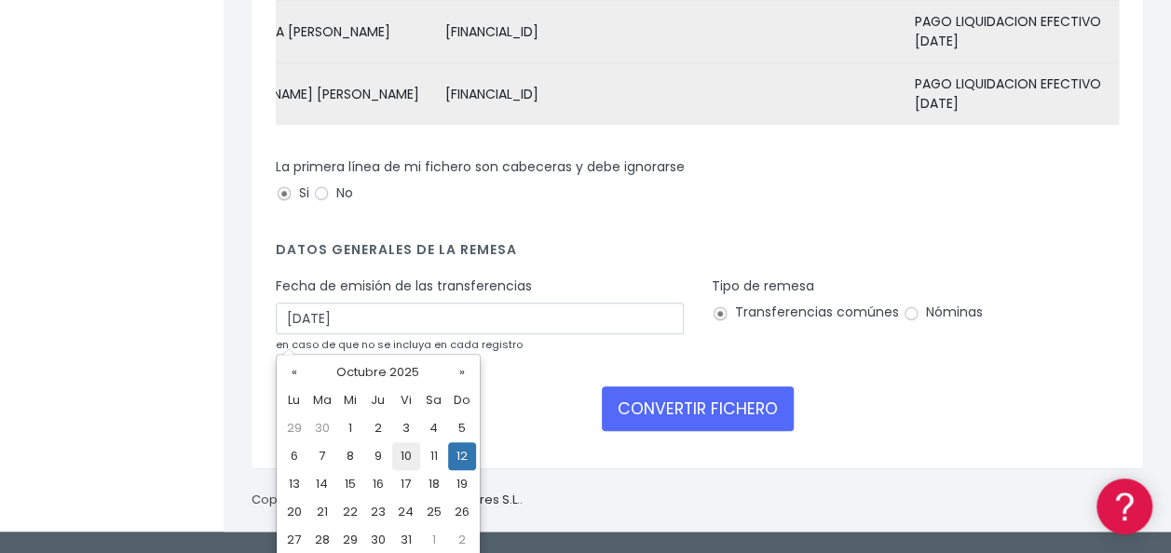
click at [411, 458] on td "10" at bounding box center [406, 456] width 28 height 28
type input "10/10/2025"
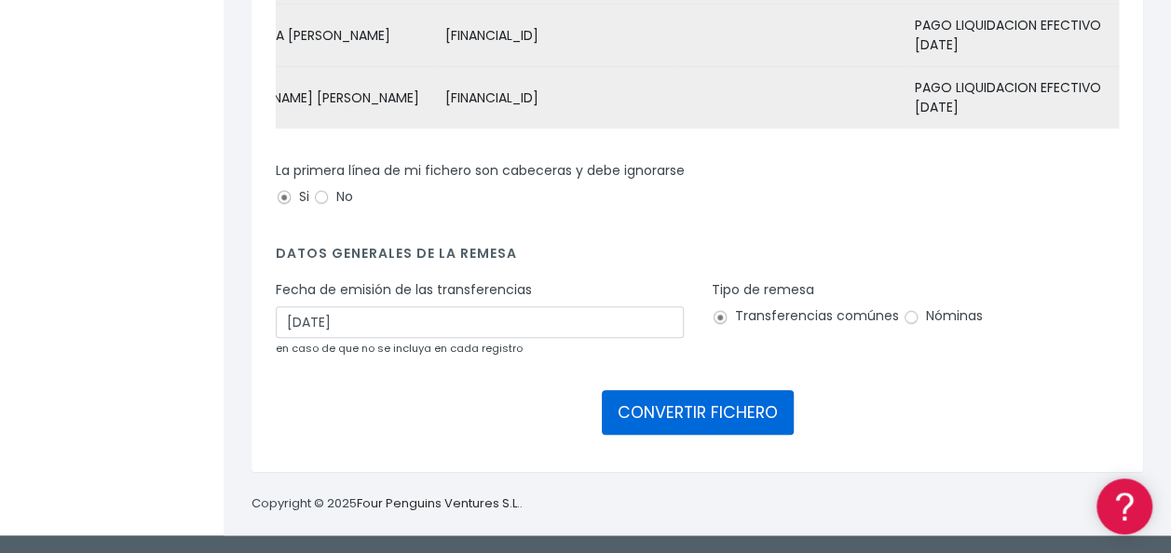
click at [685, 421] on button "CONVERTIR FICHERO" at bounding box center [698, 412] width 192 height 45
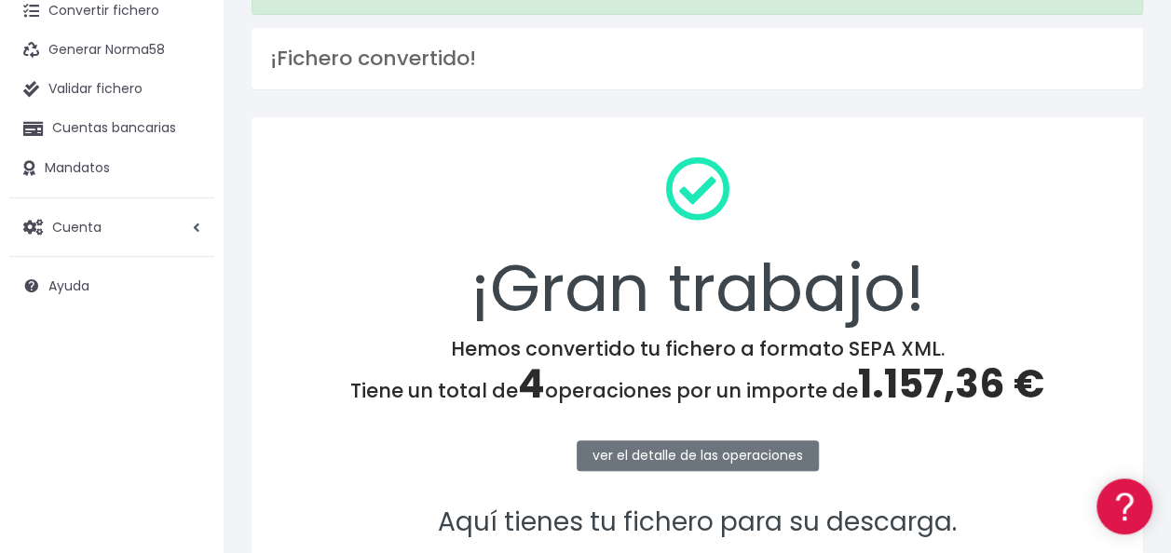
scroll to position [186, 0]
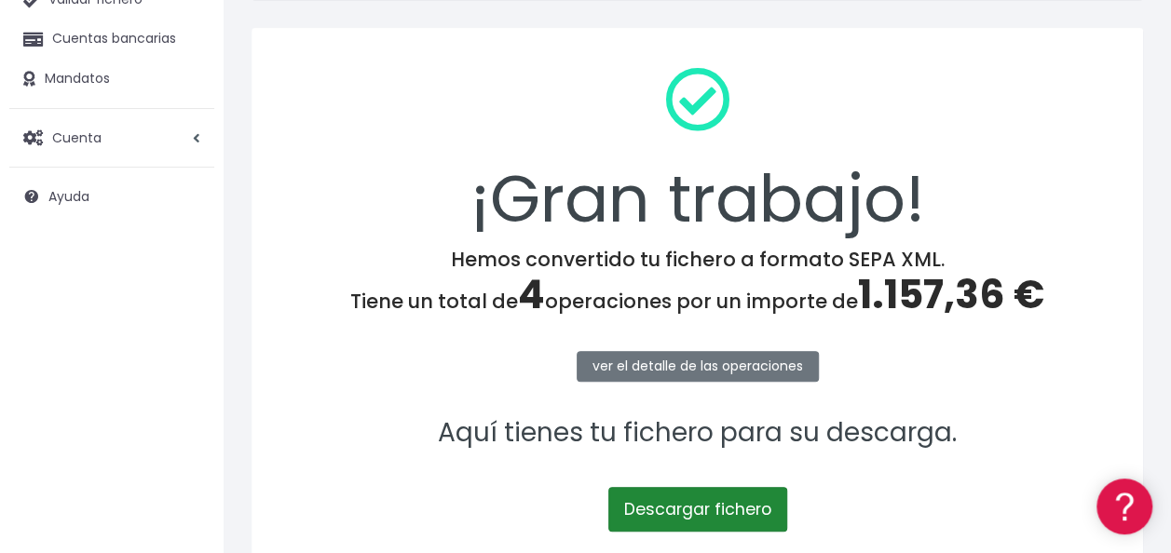
click at [716, 504] on link "Descargar fichero" at bounding box center [697, 509] width 179 height 45
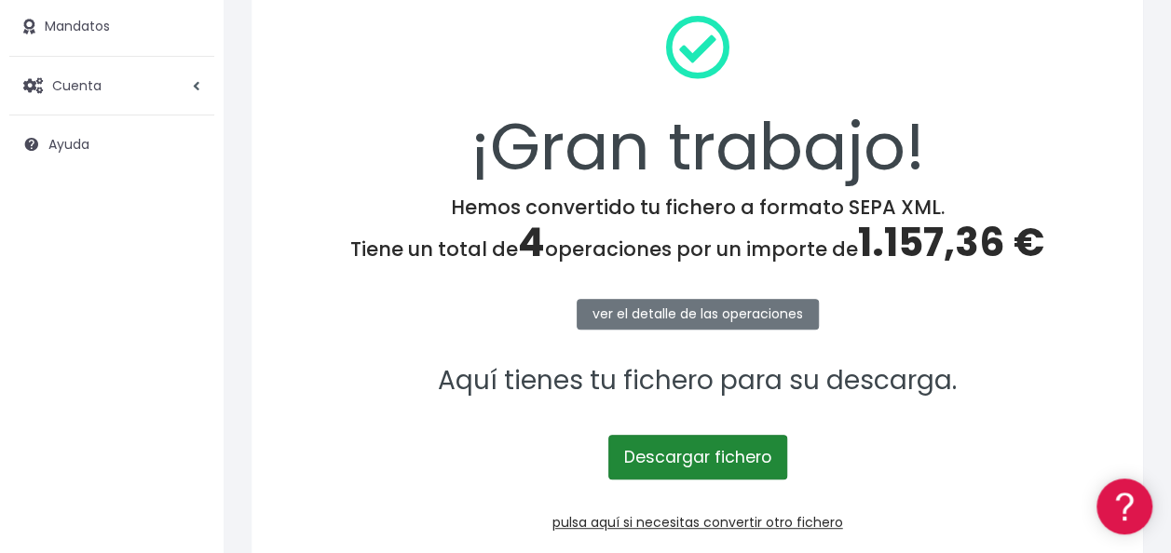
scroll to position [334, 0]
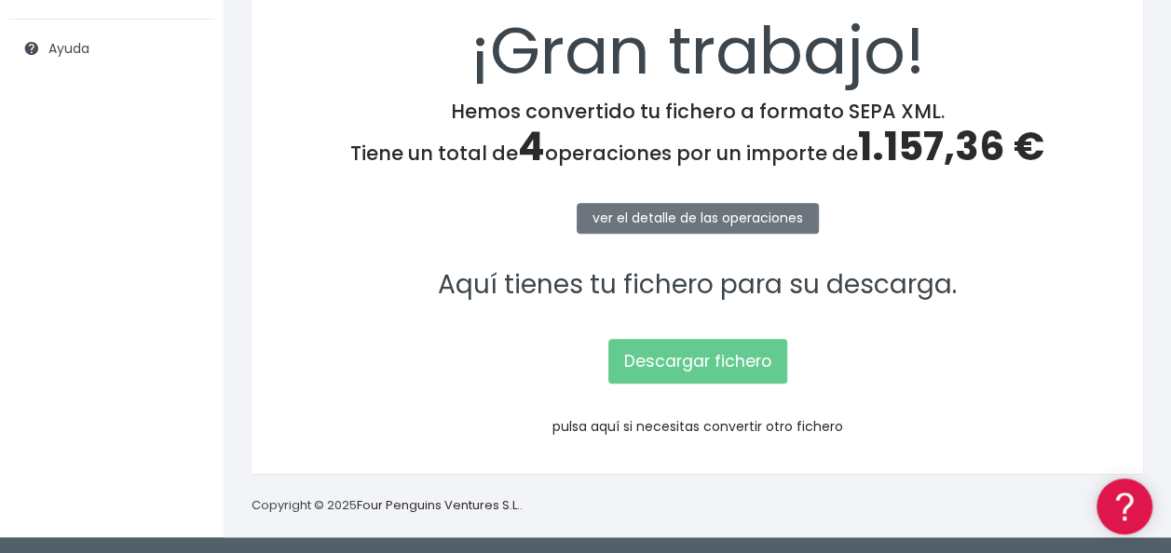
click at [706, 426] on link "pulsa aquí si necesitas convertir otro fichero" at bounding box center [697, 426] width 291 height 19
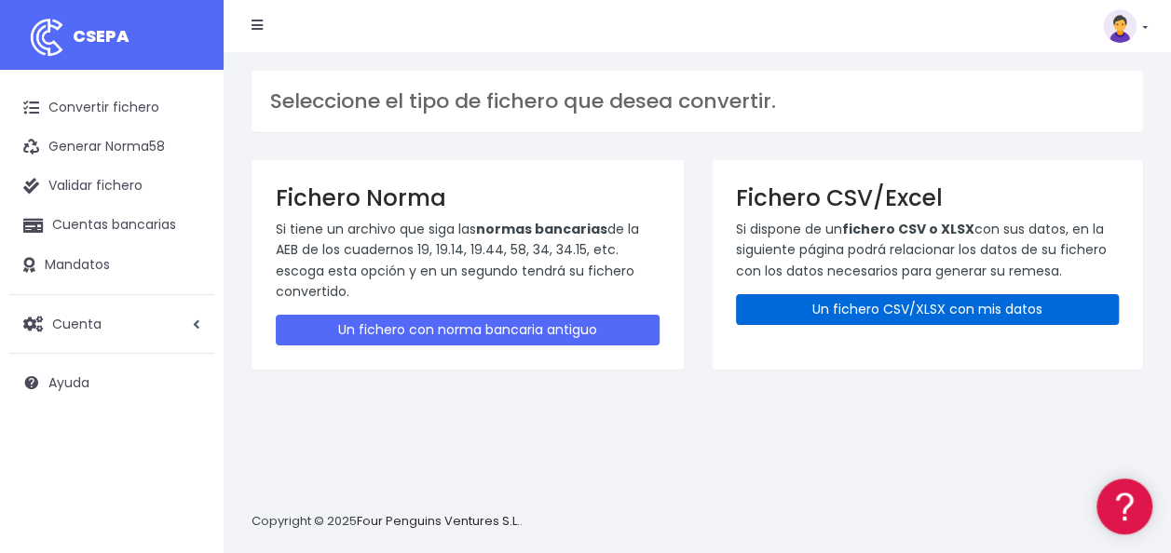
click at [792, 308] on link "Un fichero CSV/XLSX con mis datos" at bounding box center [928, 309] width 384 height 31
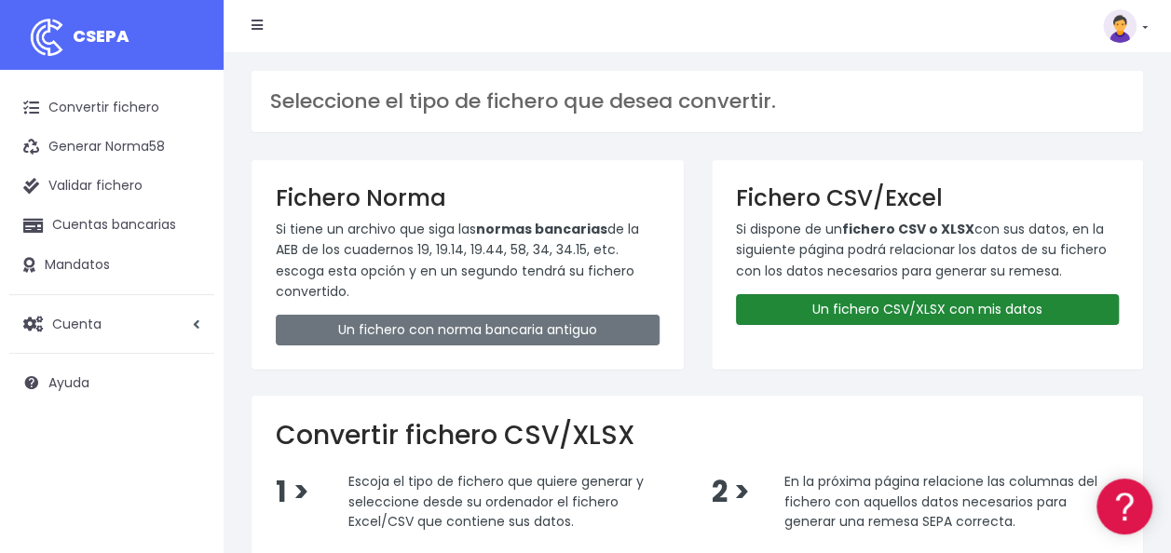
scroll to position [372, 0]
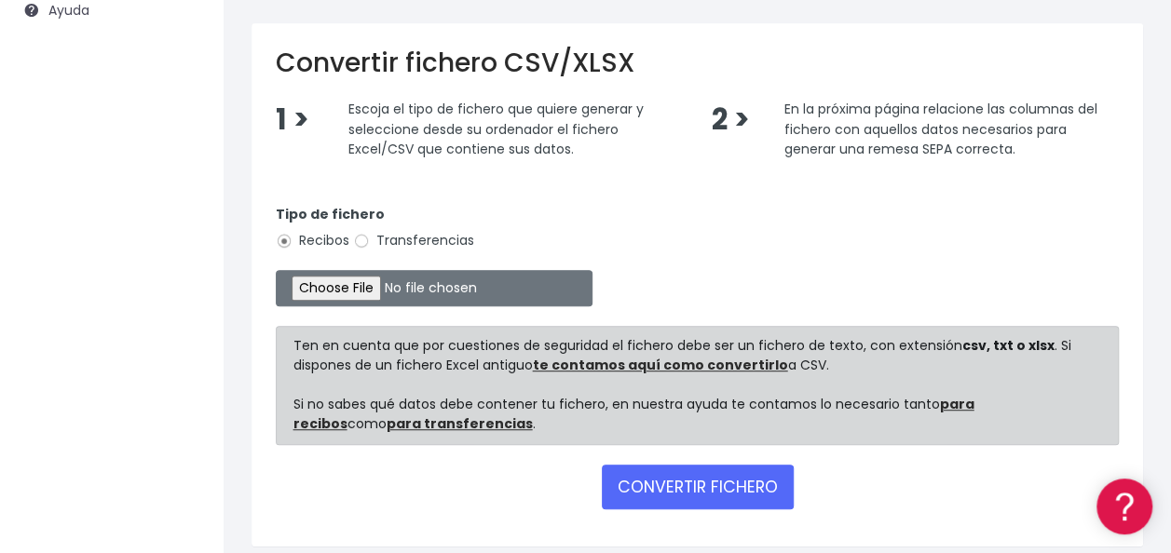
click at [398, 241] on label "Transferencias" at bounding box center [413, 241] width 121 height 20
click at [370, 241] on input "Transferencias" at bounding box center [361, 241] width 17 height 17
radio input "true"
click at [356, 282] on input "file" at bounding box center [434, 288] width 317 height 36
type input "C:\fakepath\101025_0538_Liquidaciones gastos efectivo_SAP.xlsx"
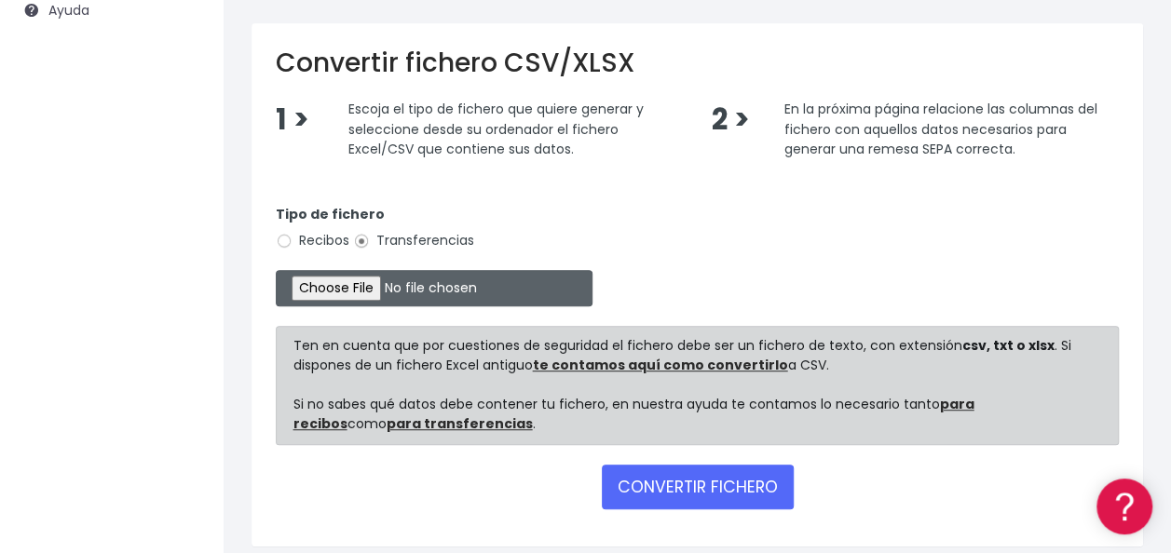
scroll to position [444, 0]
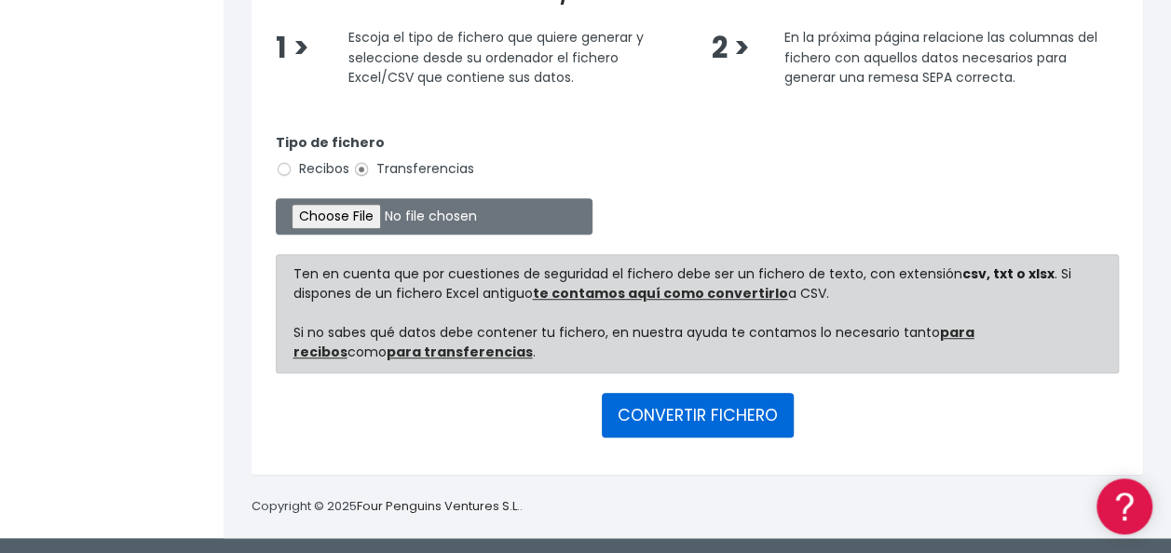
drag, startPoint x: 706, startPoint y: 404, endPoint x: 695, endPoint y: 413, distance: 14.0
click at [706, 405] on button "CONVERTIR FICHERO" at bounding box center [698, 415] width 192 height 45
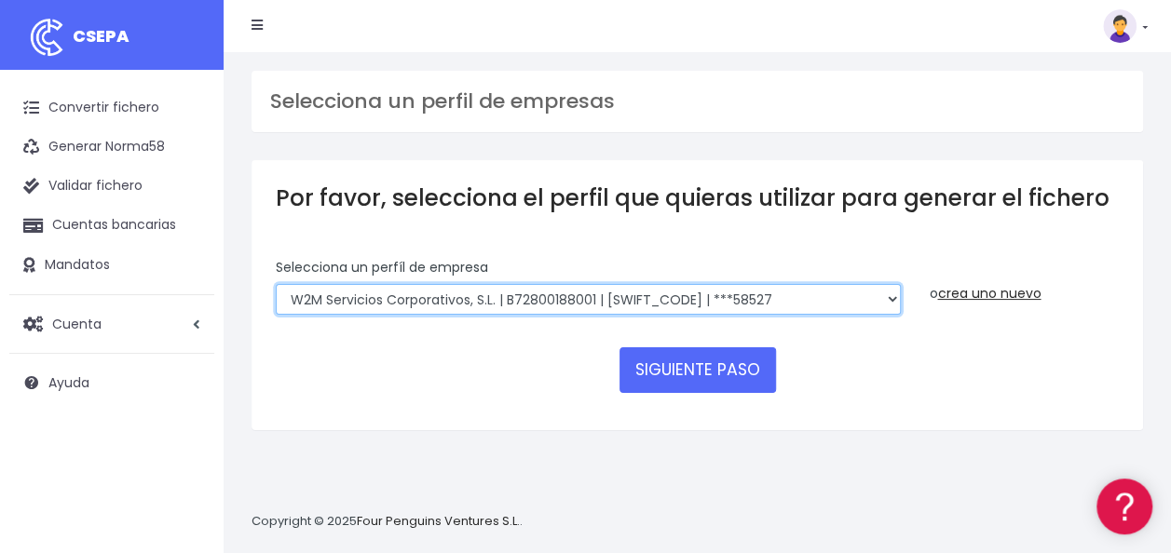
click at [451, 307] on select "World 2 Meet SLU | B62880992001 | BSABESBBXXX | ***97721 WORLD2MEET,S.L.U | B62…" at bounding box center [588, 300] width 625 height 32
select select "841"
click at [276, 284] on select "World 2 Meet SLU | B62880992001 | BSABESBBXXX | ***97721 WORLD2MEET,S.L.U | B62…" at bounding box center [588, 300] width 625 height 32
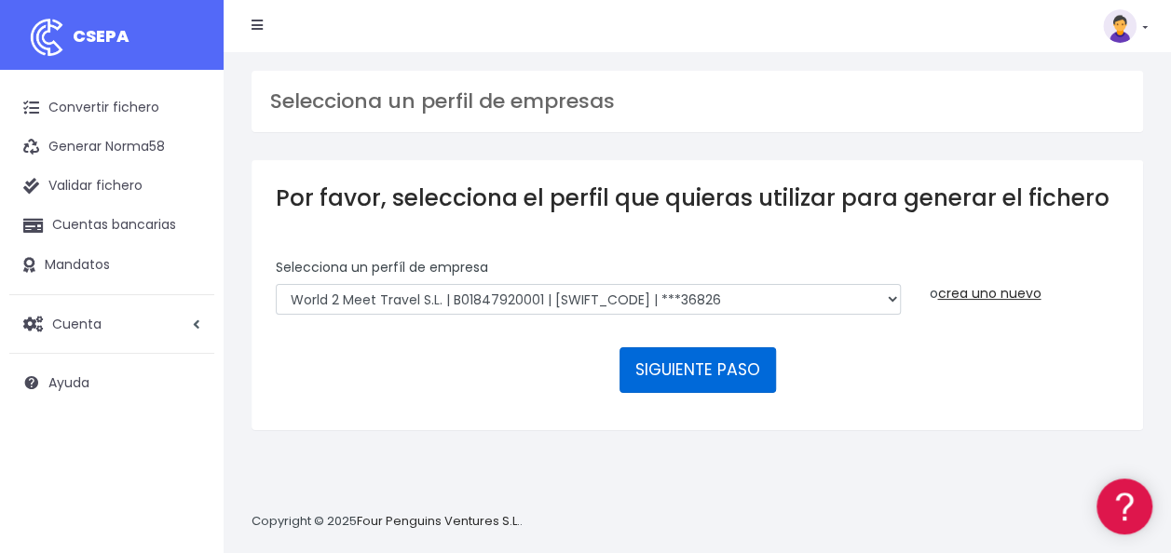
click at [726, 376] on button "SIGUIENTE PASO" at bounding box center [697, 369] width 156 height 45
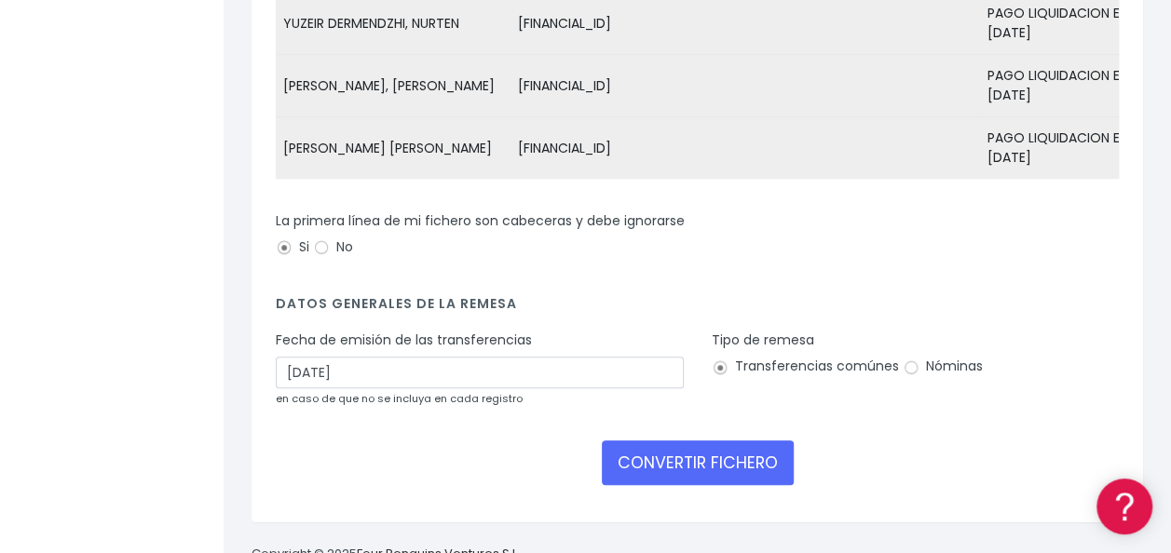
scroll to position [466, 0]
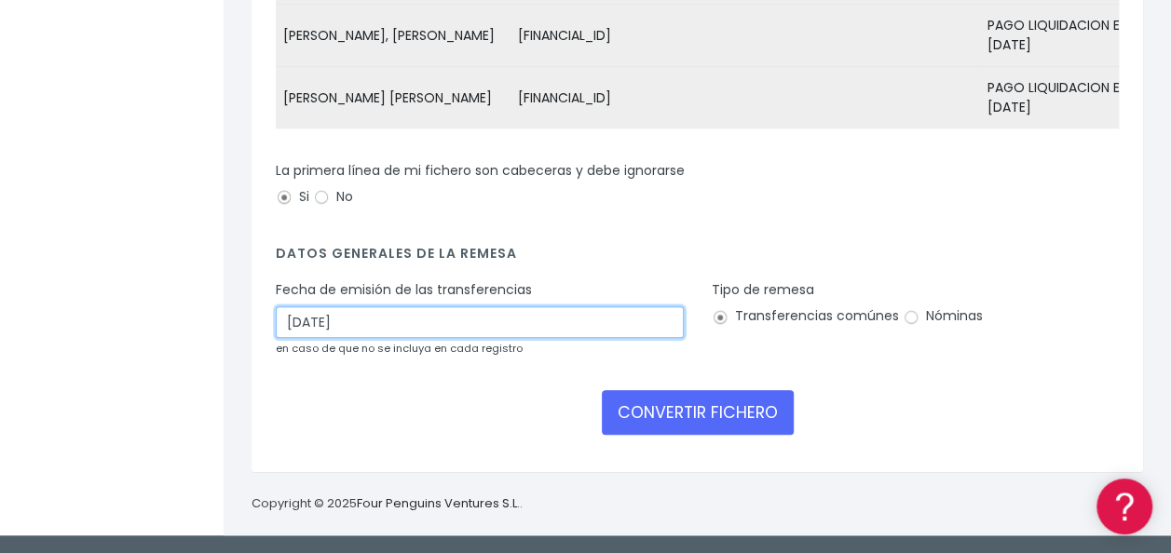
click at [332, 318] on input "12/10/2025" at bounding box center [480, 322] width 408 height 32
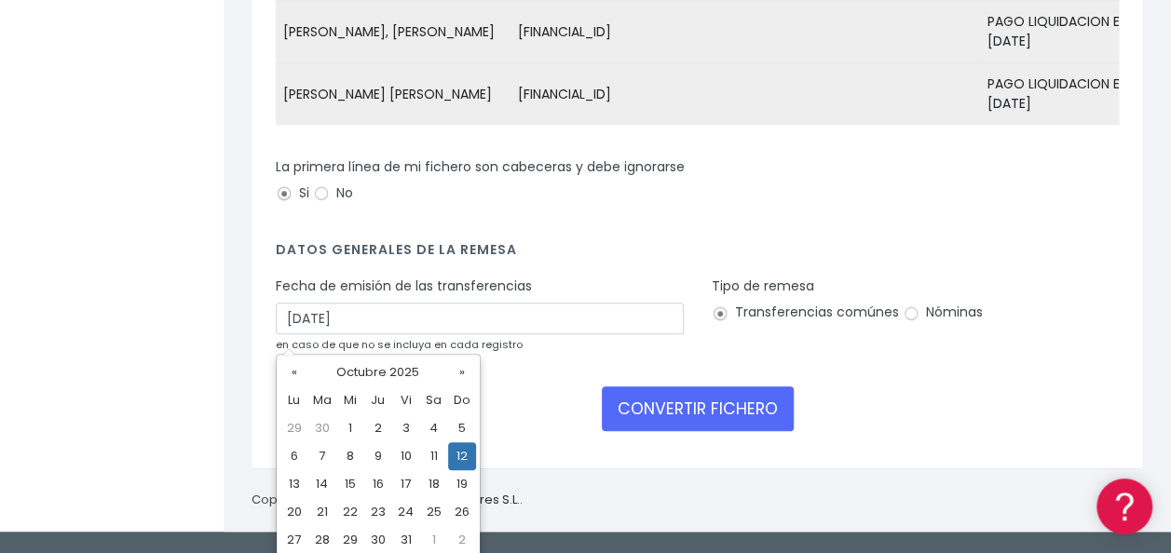
click at [405, 454] on td "10" at bounding box center [406, 456] width 28 height 28
type input "10/10/2025"
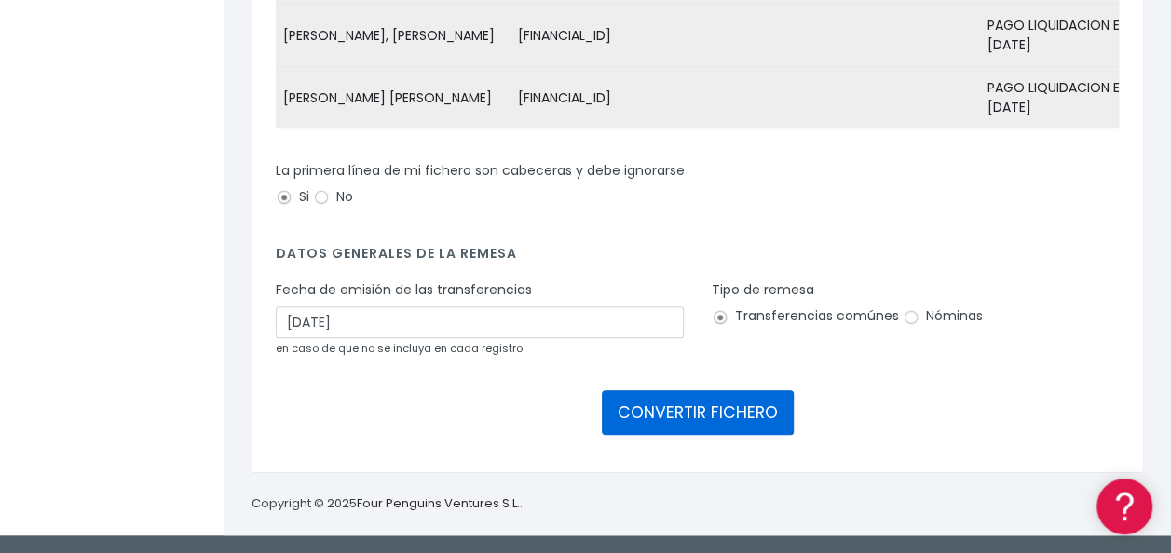
click at [731, 423] on button "CONVERTIR FICHERO" at bounding box center [698, 412] width 192 height 45
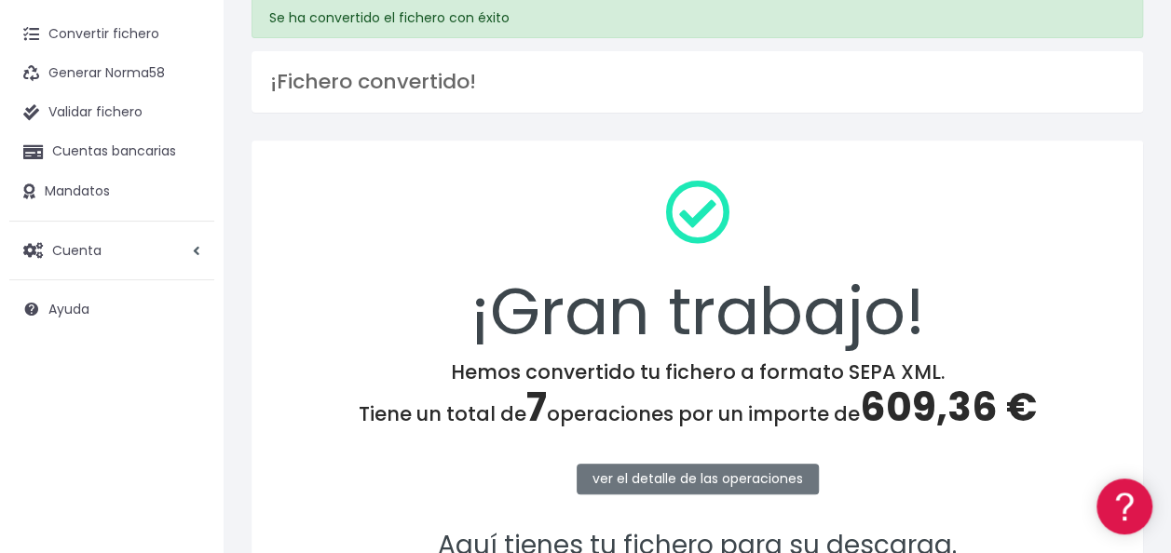
scroll to position [186, 0]
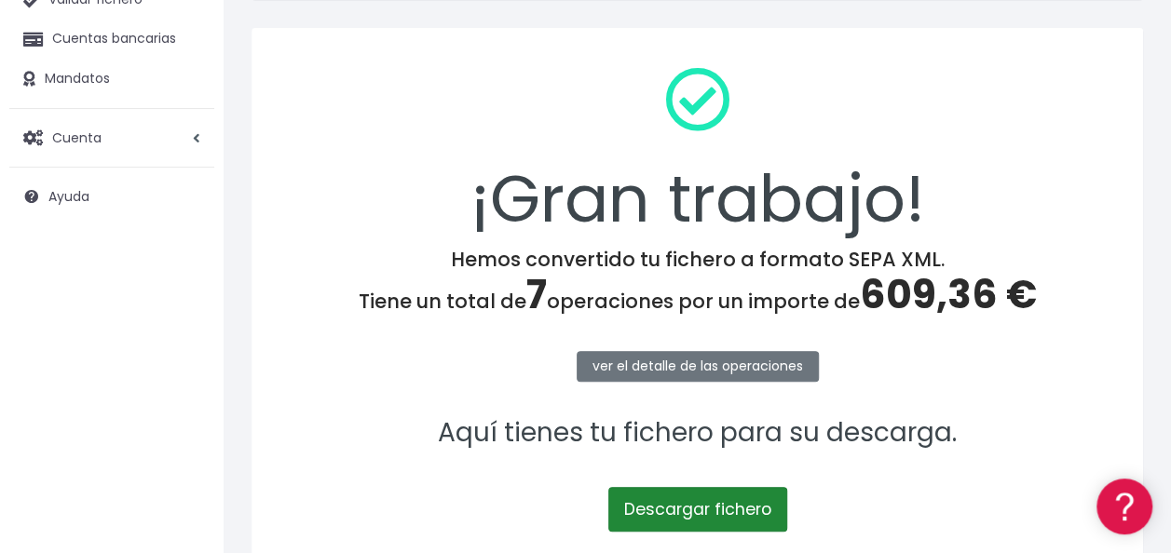
click at [706, 505] on link "Descargar fichero" at bounding box center [697, 509] width 179 height 45
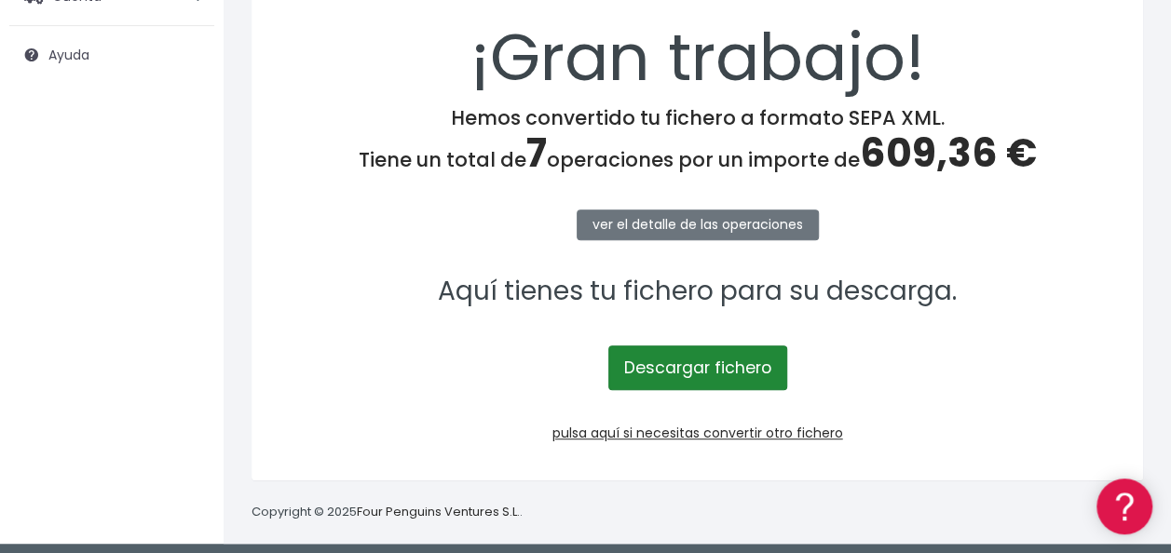
scroll to position [334, 0]
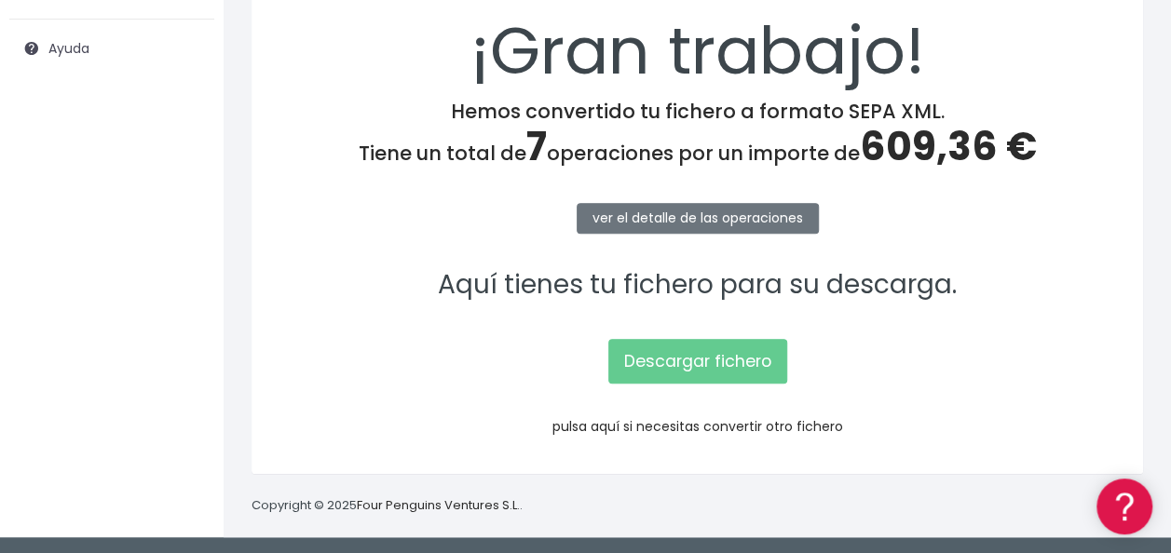
click at [669, 426] on link "pulsa aquí si necesitas convertir otro fichero" at bounding box center [697, 426] width 291 height 19
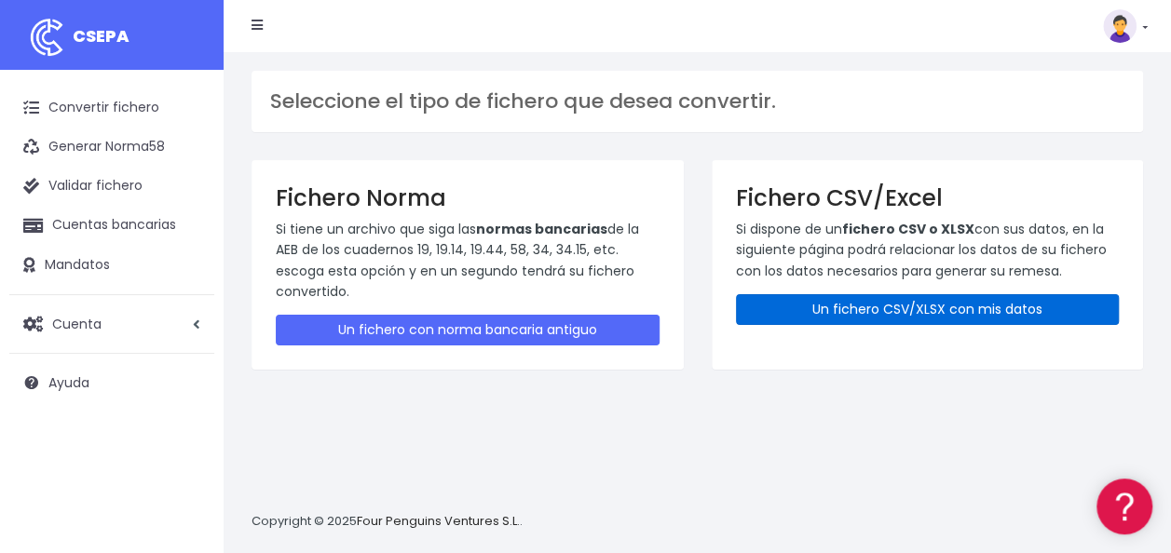
click at [884, 308] on link "Un fichero CSV/XLSX con mis datos" at bounding box center [928, 309] width 384 height 31
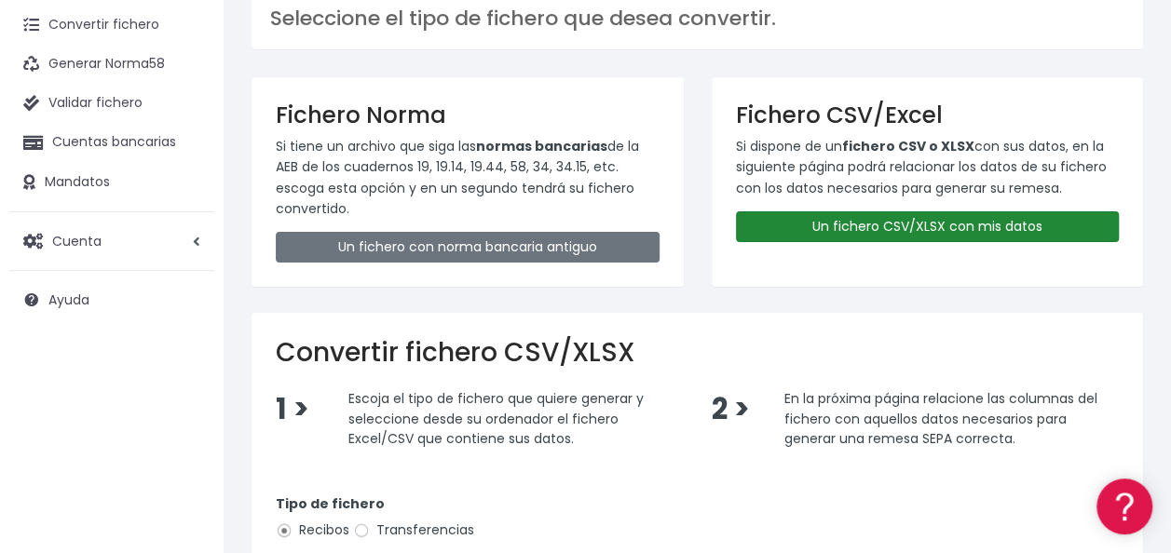
scroll to position [279, 0]
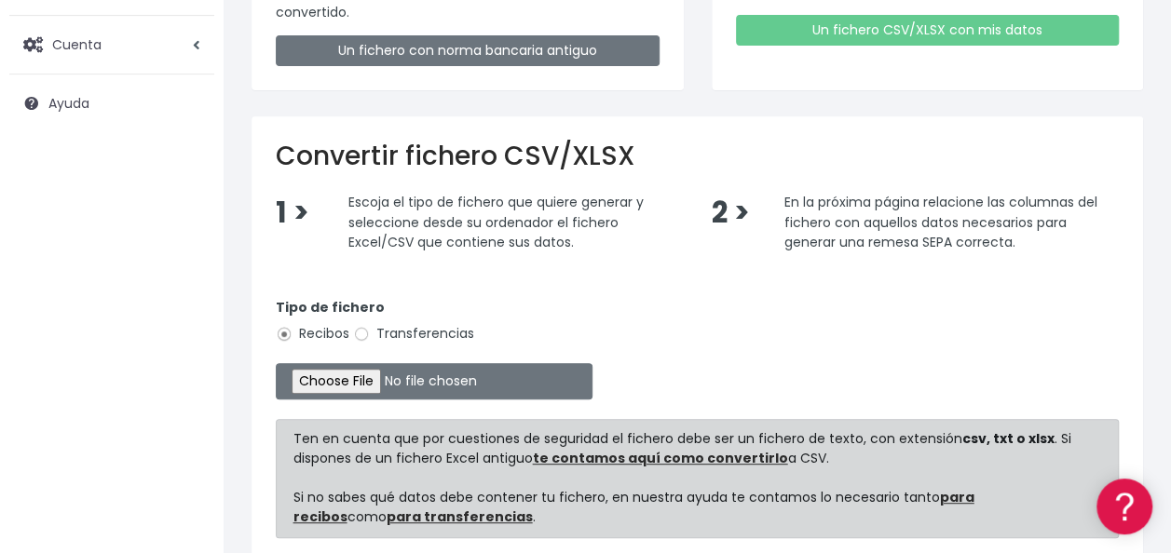
click at [424, 324] on label "Transferencias" at bounding box center [413, 334] width 121 height 20
click at [370, 326] on input "Transferencias" at bounding box center [361, 334] width 17 height 17
radio input "true"
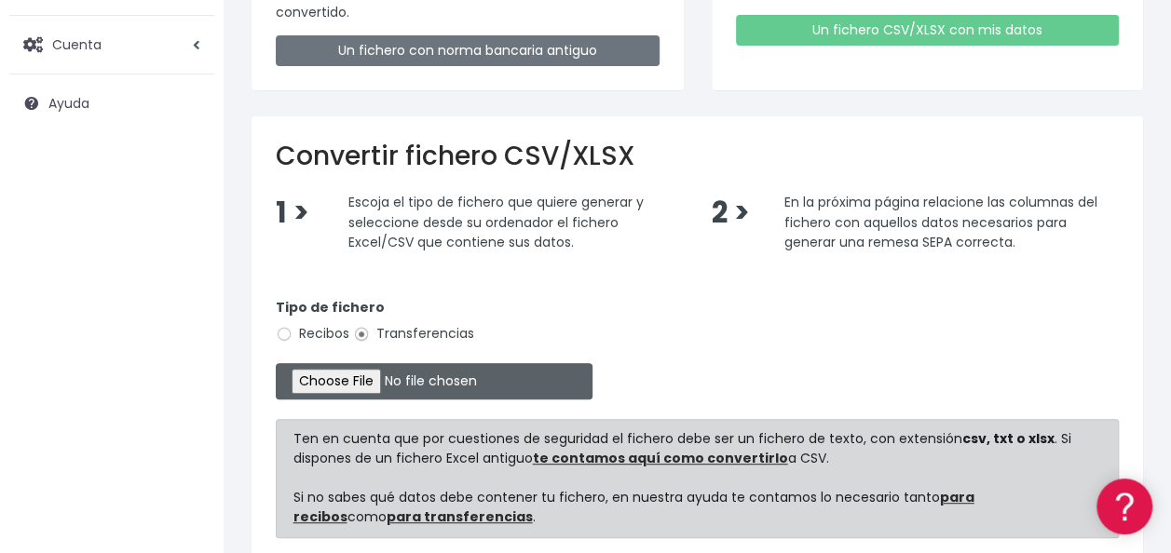
click at [363, 380] on input "file" at bounding box center [434, 381] width 317 height 36
type input "C:\fakepath\101025_0535_Liquidaciones gastos efectivo_SAP.xlsx"
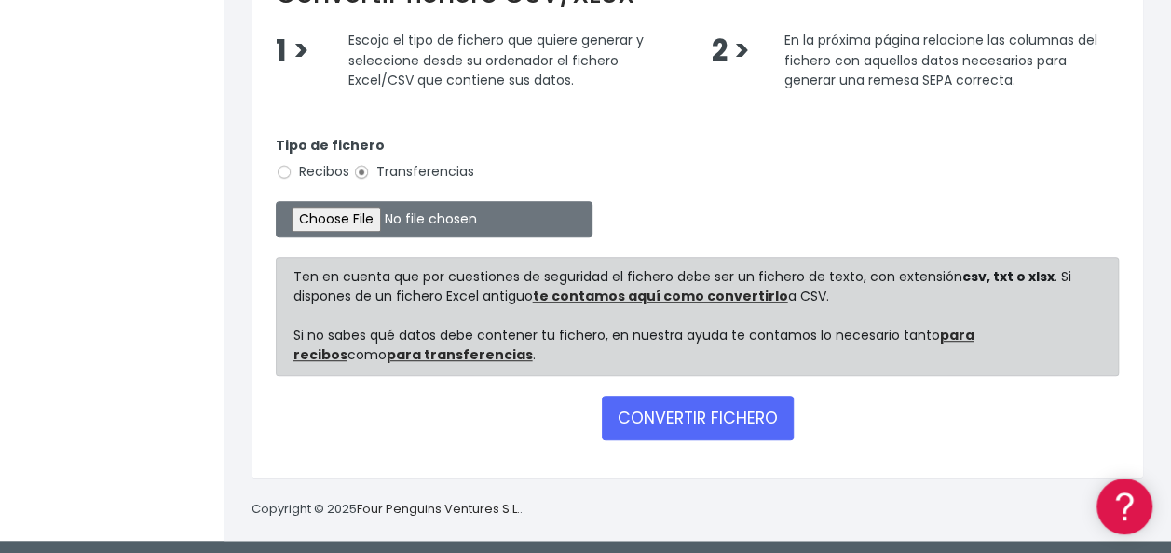
scroll to position [444, 0]
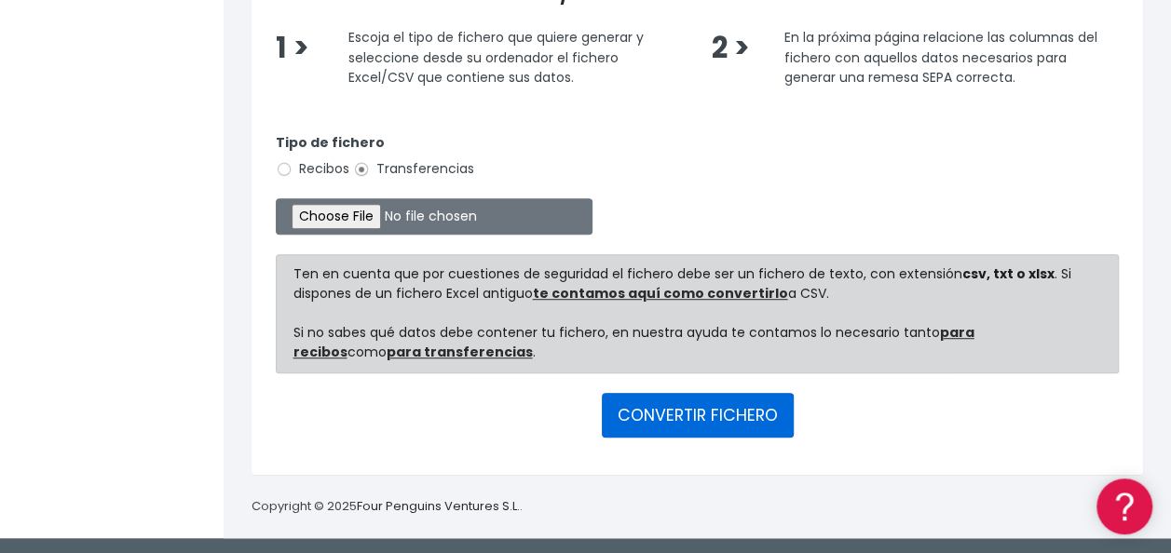
click at [732, 421] on button "CONVERTIR FICHERO" at bounding box center [698, 415] width 192 height 45
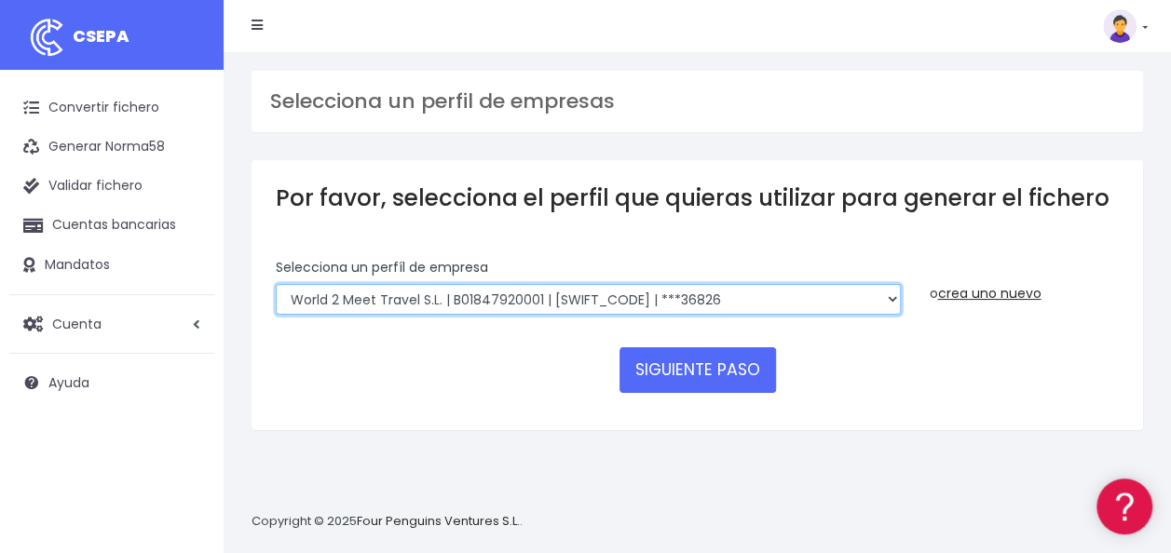
click at [462, 304] on select "World 2 Meet SLU | B62880992001 | [SWIFT_CODE] | ***97721 WORLD2MEET,S.L.U | B6…" at bounding box center [588, 300] width 625 height 32
select select "553"
click at [276, 284] on select "World 2 Meet SLU | B62880992001 | BSABESBBXXX | ***97721 WORLD2MEET,S.L.U | B62…" at bounding box center [588, 300] width 625 height 32
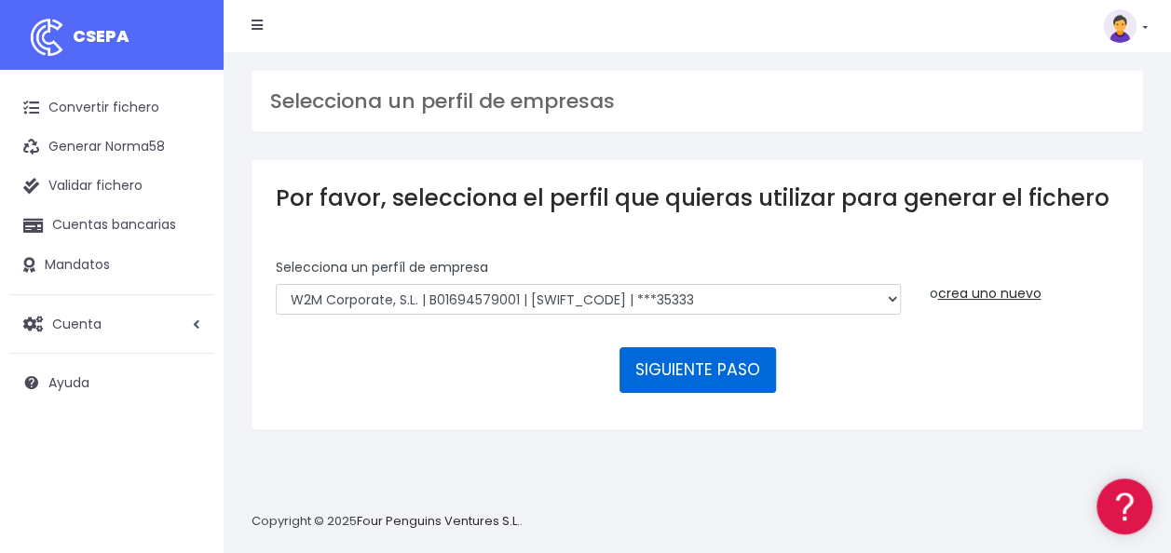
click at [705, 376] on button "SIGUIENTE PASO" at bounding box center [697, 369] width 156 height 45
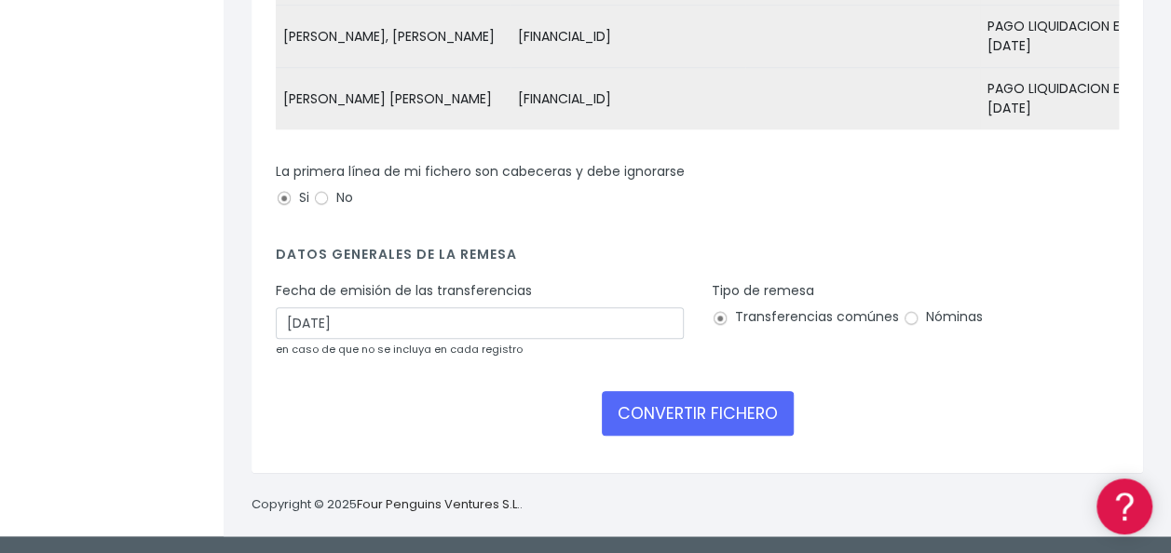
scroll to position [466, 0]
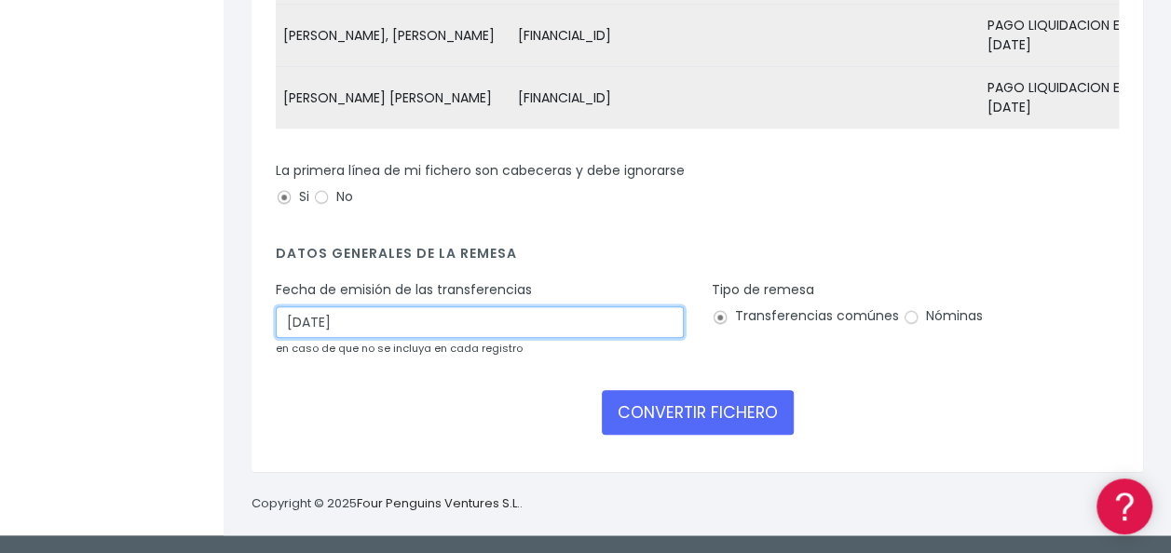
click at [361, 337] on input "[DATE]" at bounding box center [480, 322] width 408 height 32
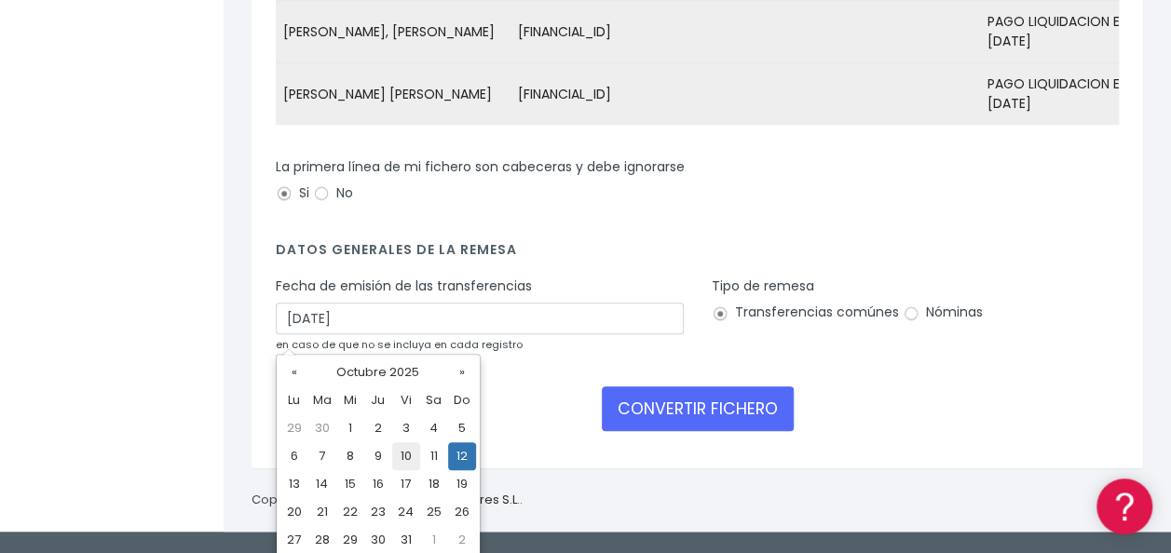
click at [408, 460] on td "10" at bounding box center [406, 456] width 28 height 28
type input "[DATE]"
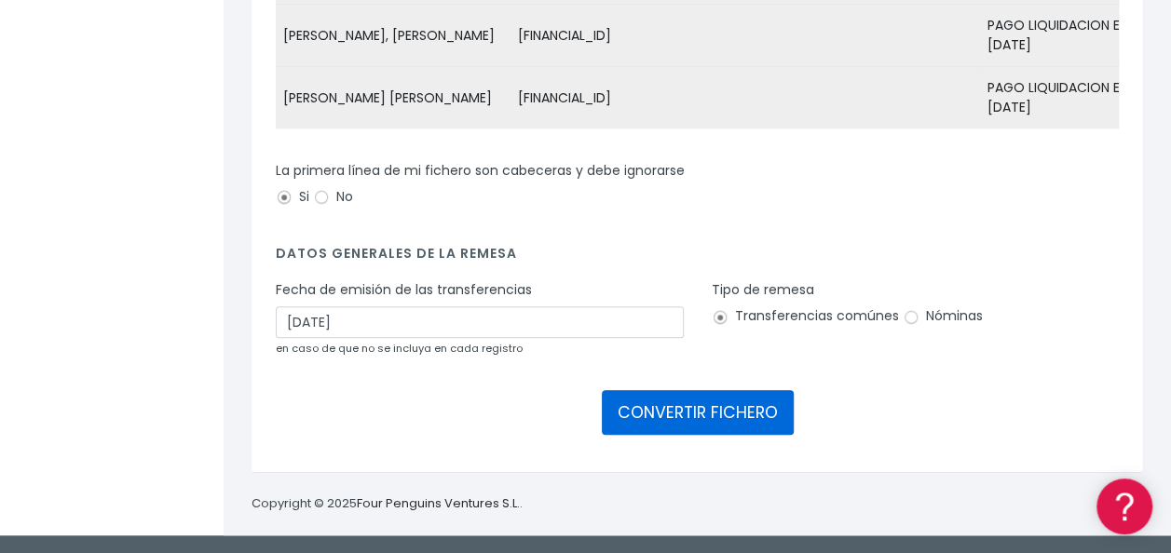
click at [663, 423] on button "CONVERTIR FICHERO" at bounding box center [698, 412] width 192 height 45
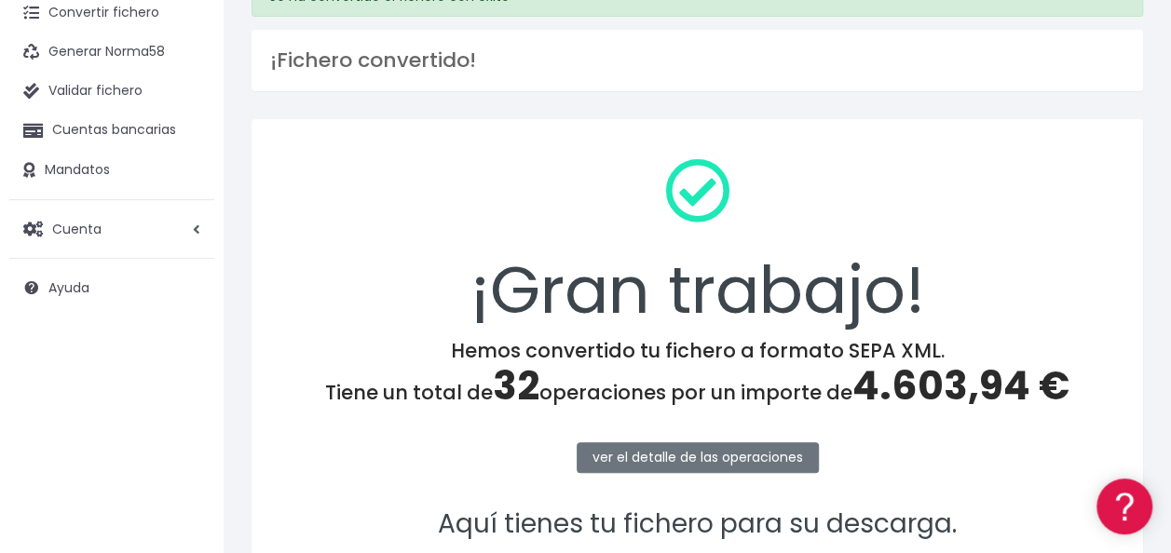
scroll to position [186, 0]
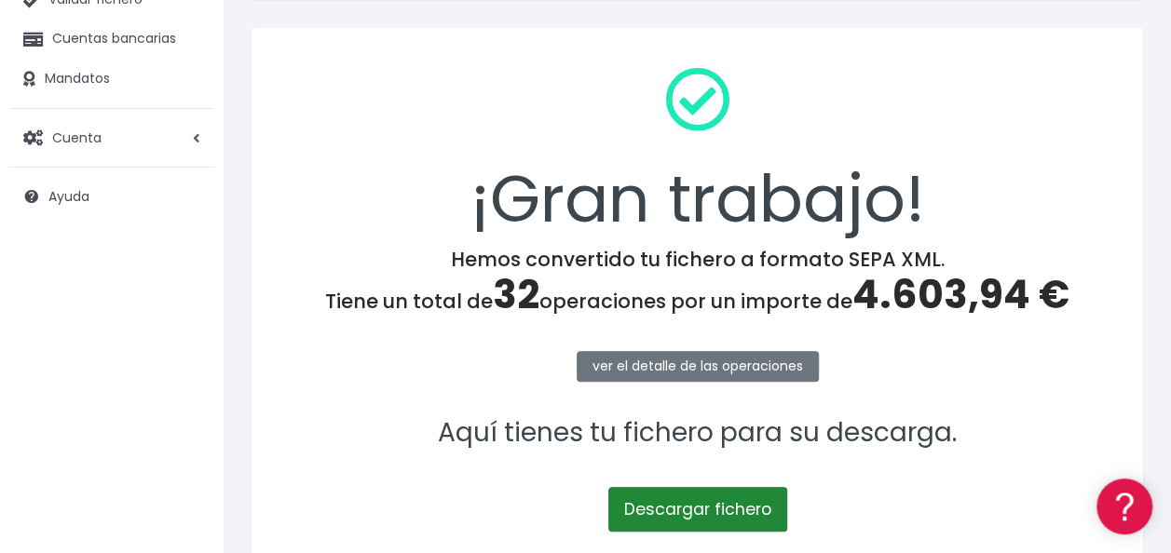
click at [708, 504] on link "Descargar fichero" at bounding box center [697, 509] width 179 height 45
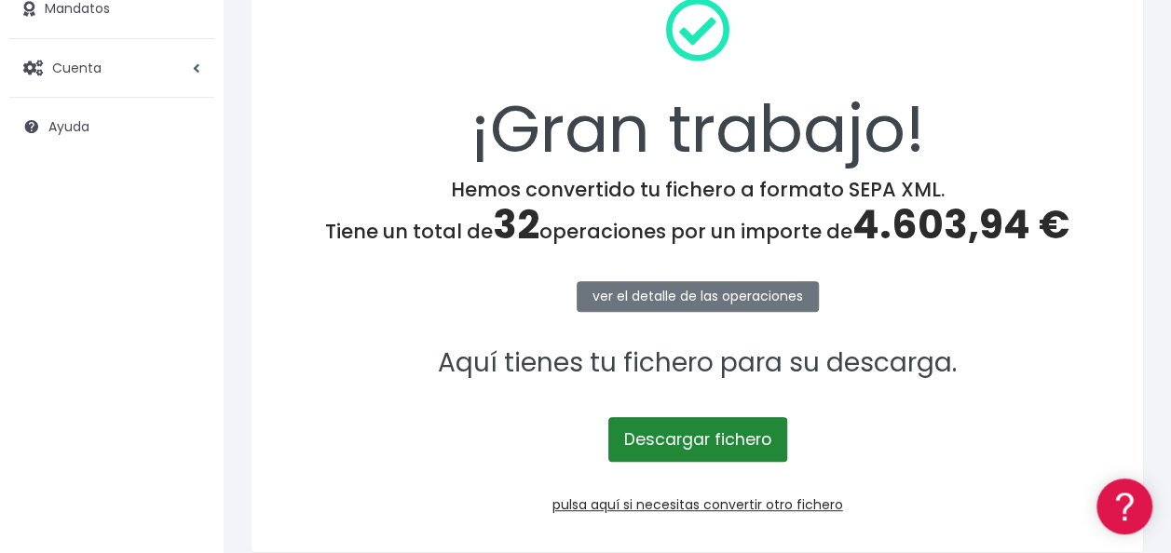
scroll to position [334, 0]
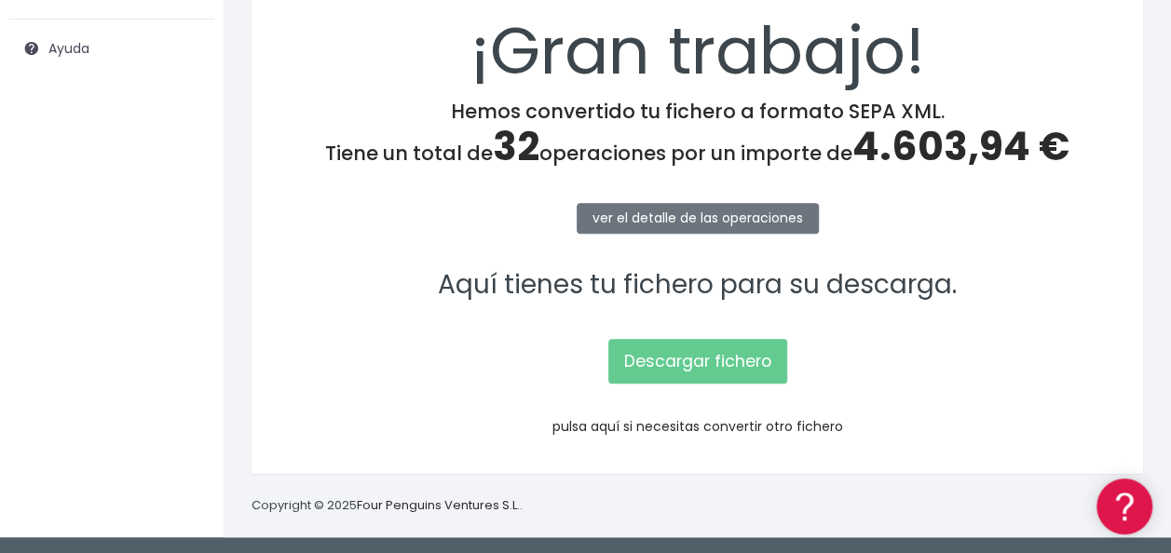
click at [719, 423] on link "pulsa aquí si necesitas convertir otro fichero" at bounding box center [697, 426] width 291 height 19
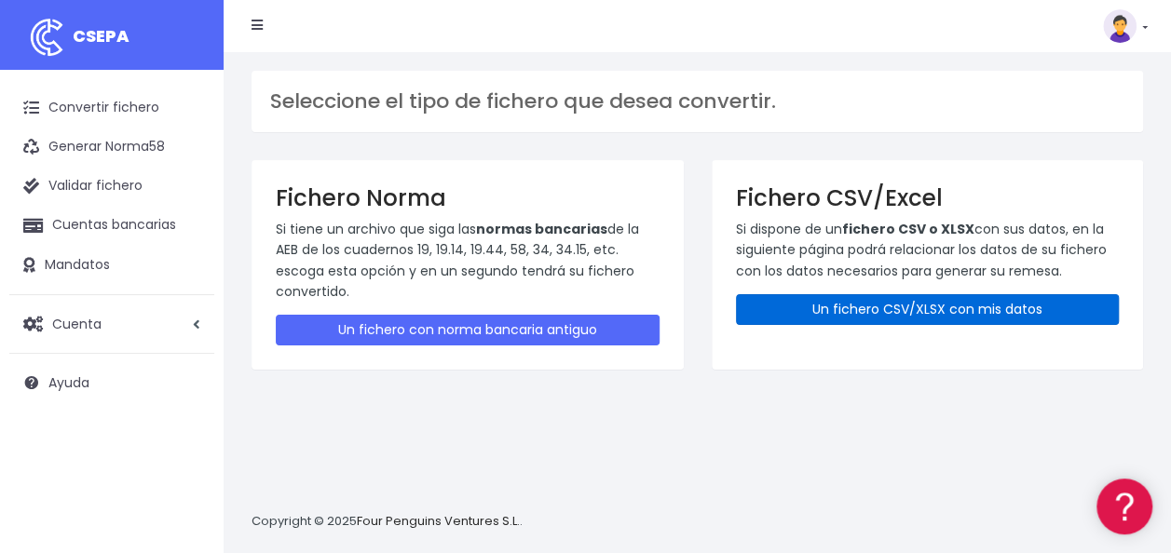
click at [846, 306] on link "Un fichero CSV/XLSX con mis datos" at bounding box center [928, 309] width 384 height 31
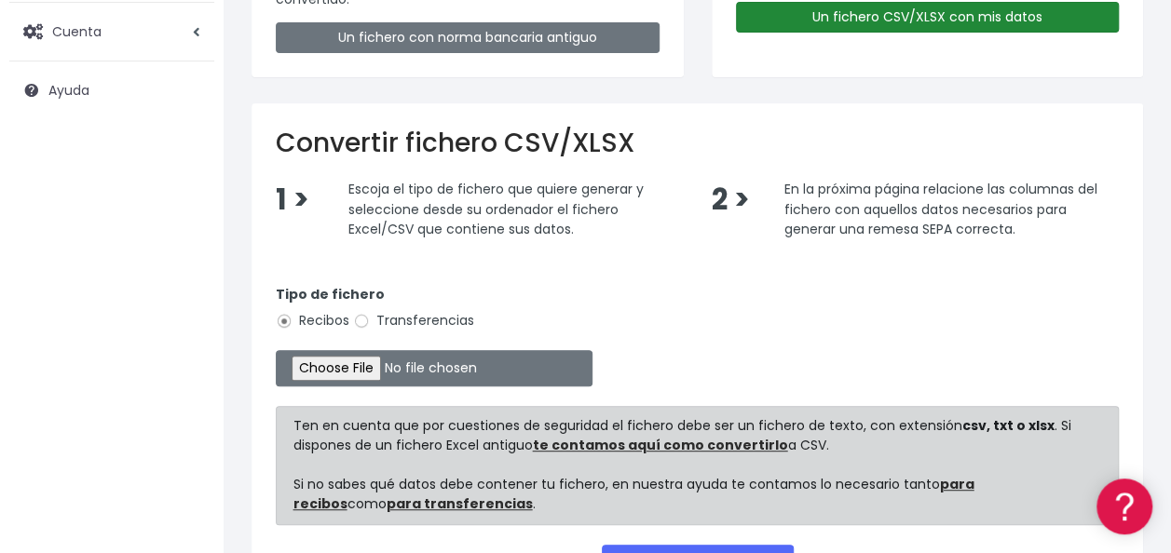
scroll to position [372, 0]
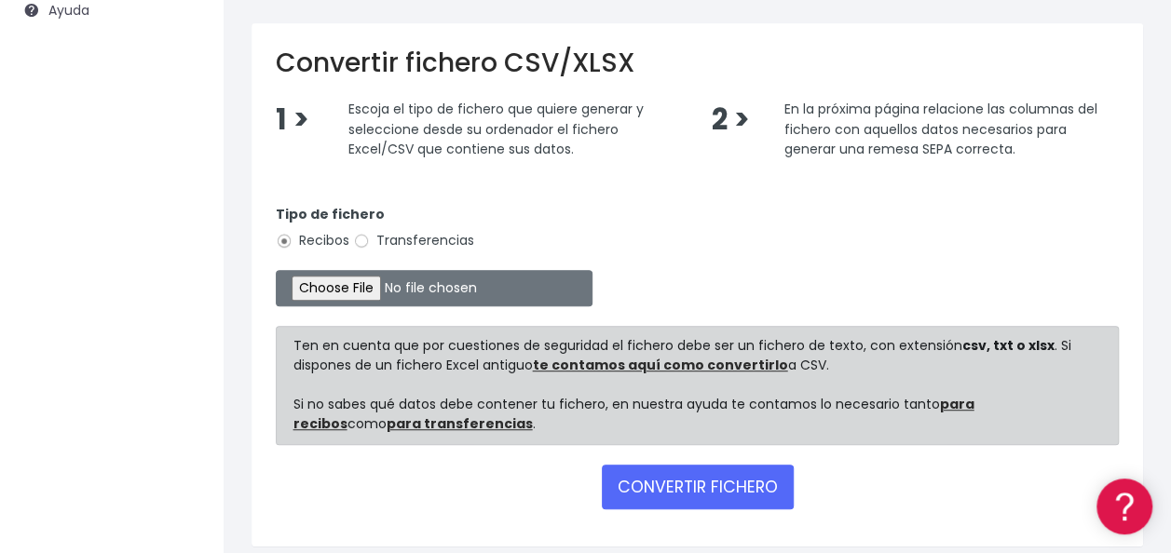
click at [399, 240] on label "Transferencias" at bounding box center [413, 241] width 121 height 20
click at [370, 240] on input "Transferencias" at bounding box center [361, 241] width 17 height 17
radio input "true"
click at [341, 274] on input "file" at bounding box center [434, 288] width 317 height 36
type input "C:\fakepath\101025_0530_Liquidaciones gastos efectivo_SAP.xlsx"
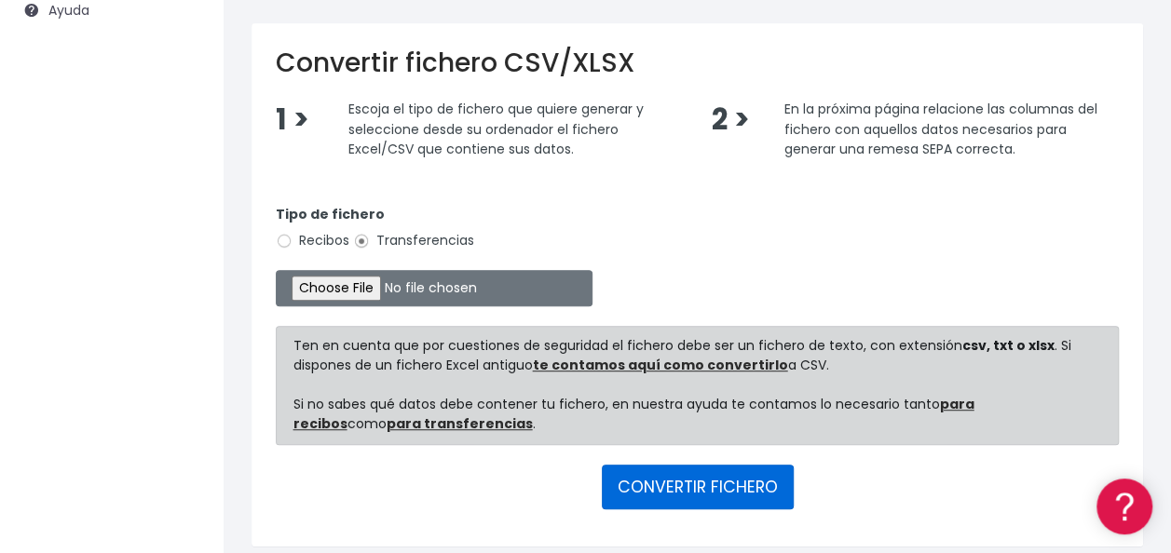
click at [669, 477] on button "CONVERTIR FICHERO" at bounding box center [698, 487] width 192 height 45
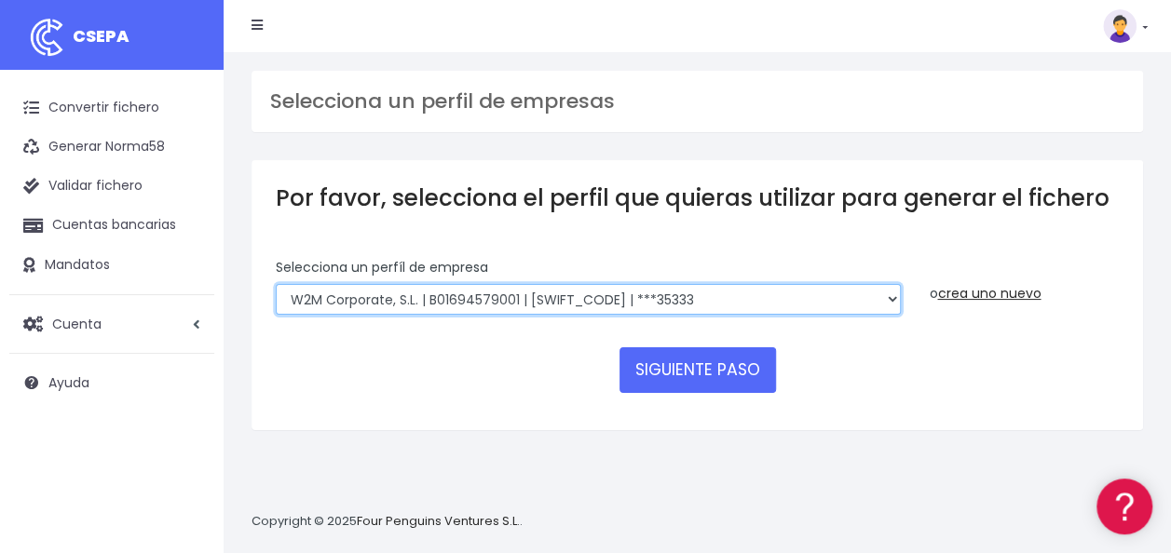
click at [492, 298] on select "World 2 Meet SLU | B62880992001 | [SWIFT_CODE] | ***97721 WORLD2MEET,S.L.U | B6…" at bounding box center [588, 300] width 625 height 32
select select "43"
click at [276, 284] on select "World 2 Meet SLU | B62880992001 | BSABESBBXXX | ***97721 WORLD2MEET,S.L.U | B62…" at bounding box center [588, 300] width 625 height 32
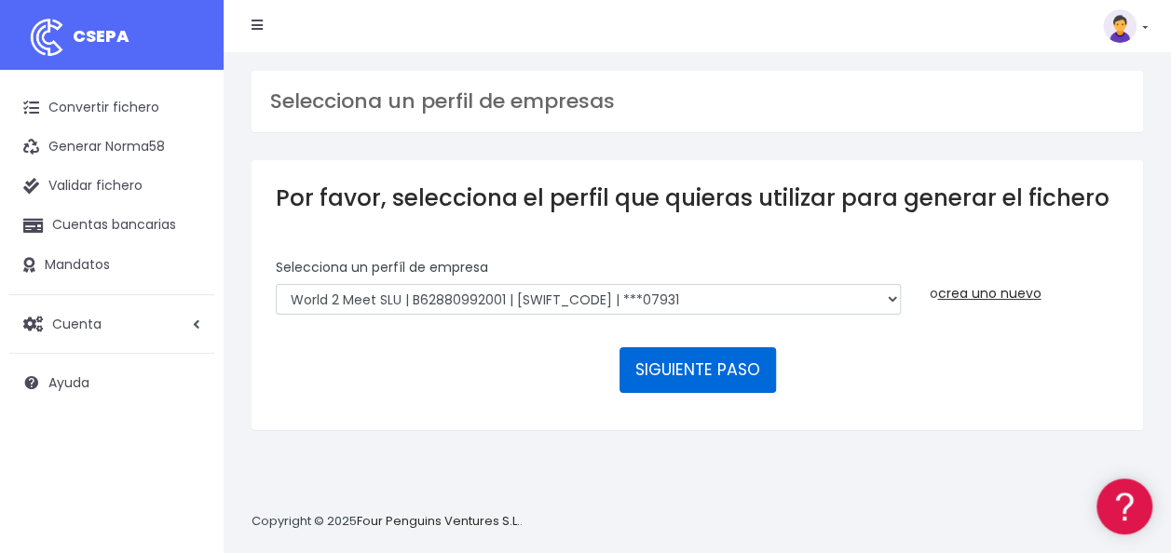
click at [697, 363] on button "SIGUIENTE PASO" at bounding box center [697, 369] width 156 height 45
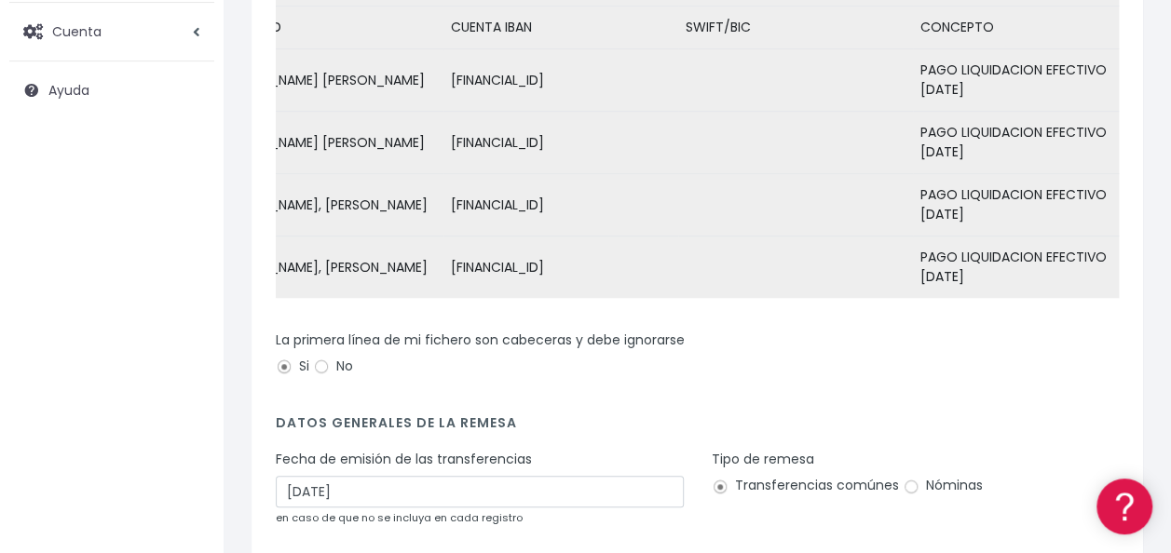
scroll to position [466, 0]
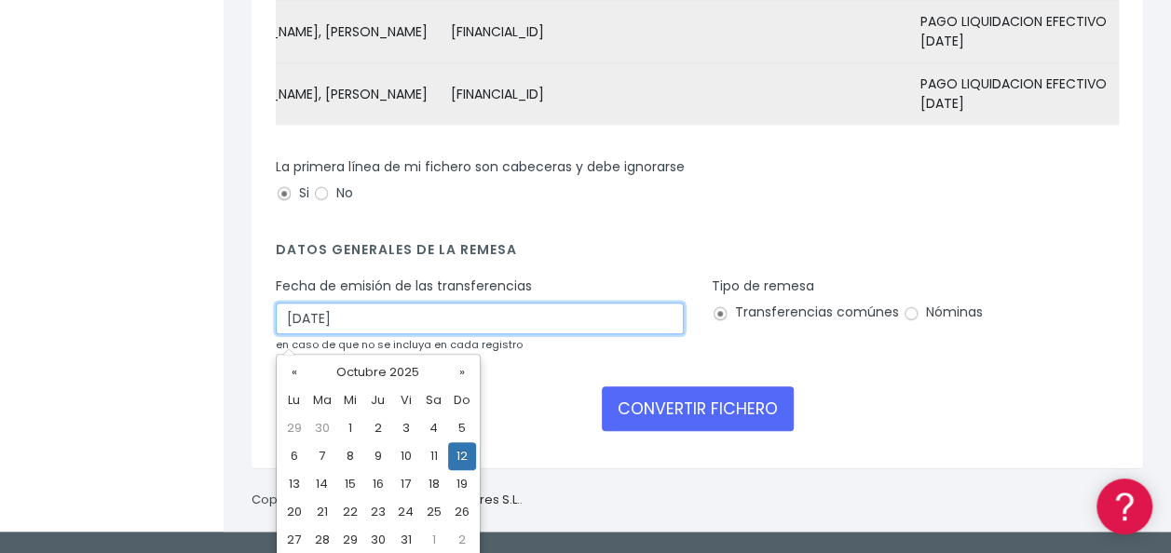
click at [351, 332] on input "[DATE]" at bounding box center [480, 319] width 408 height 32
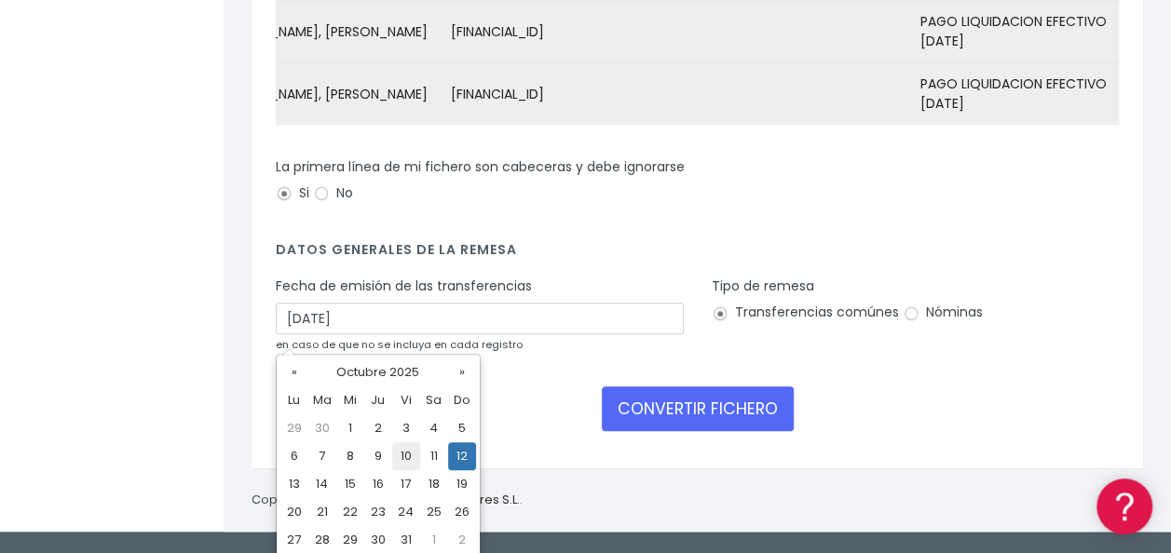
click at [406, 454] on td "10" at bounding box center [406, 456] width 28 height 28
type input "[DATE]"
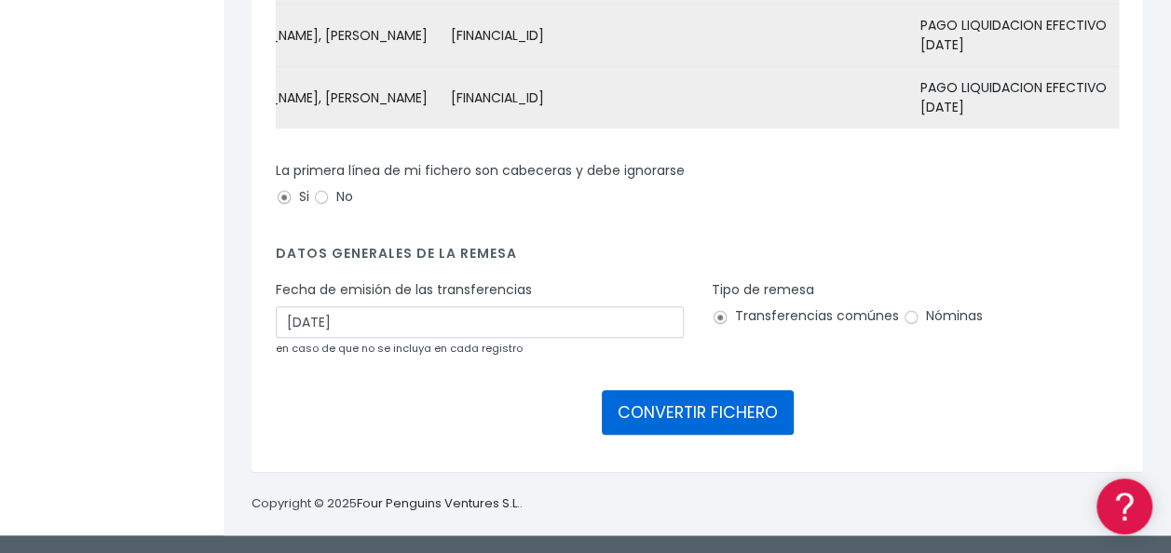
click at [684, 407] on button "CONVERTIR FICHERO" at bounding box center [698, 412] width 192 height 45
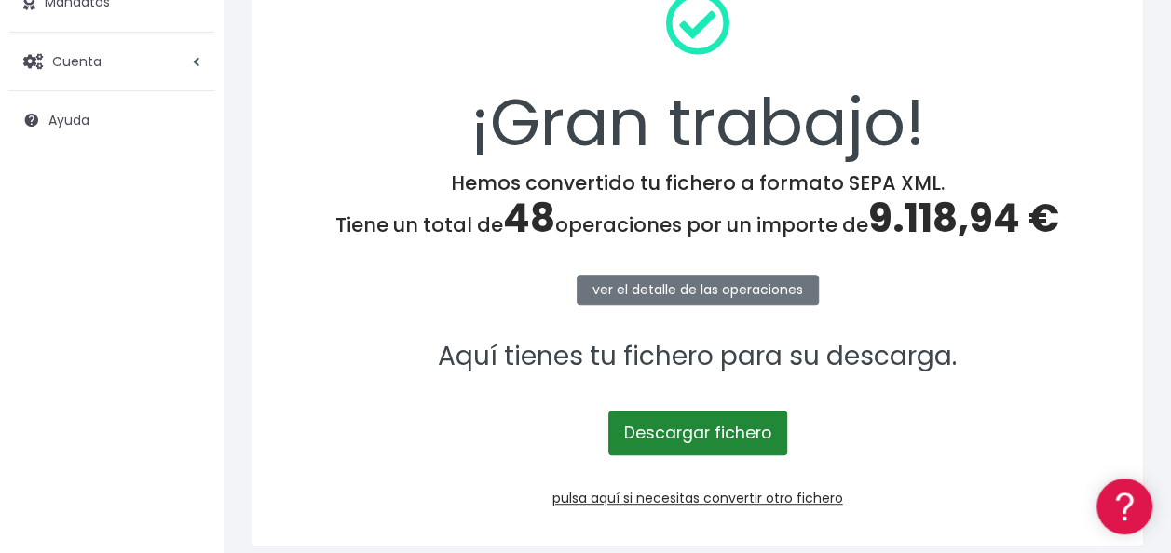
scroll to position [279, 0]
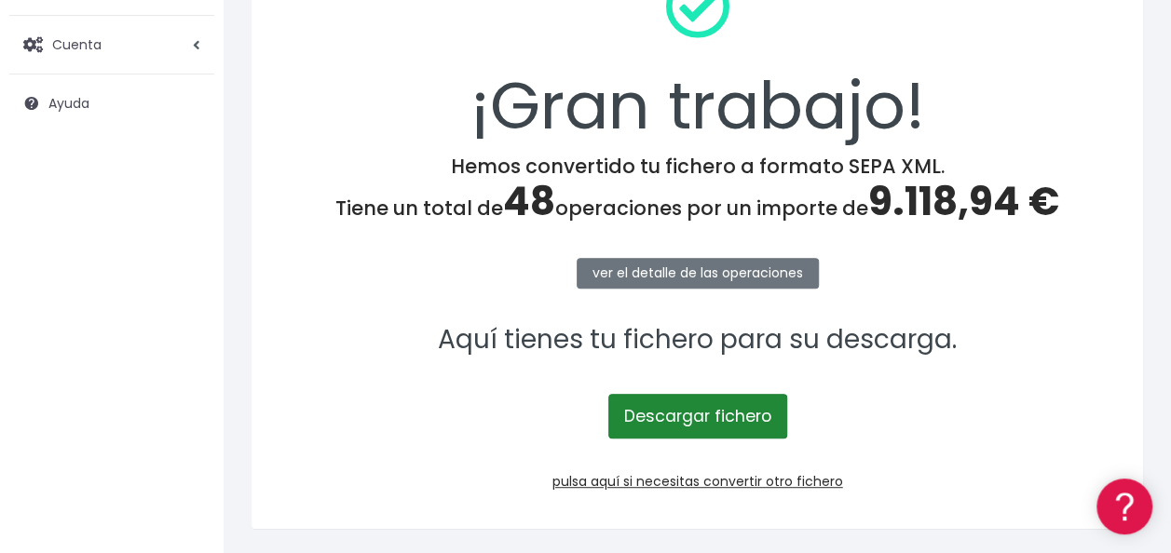
click at [684, 415] on link "Descargar fichero" at bounding box center [697, 416] width 179 height 45
